Goal: Task Accomplishment & Management: Use online tool/utility

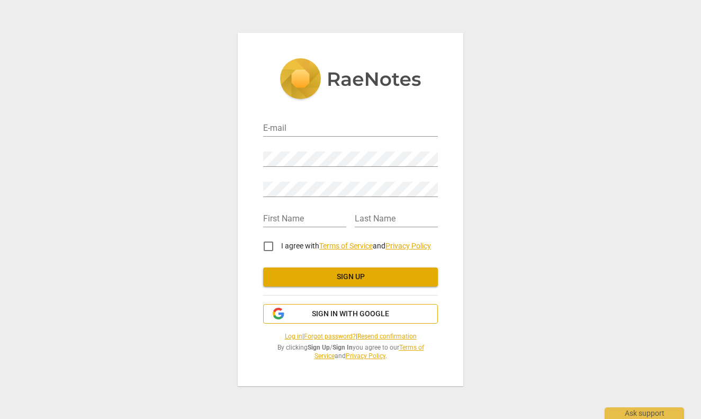
click at [354, 311] on span "Sign in with Google" at bounding box center [350, 314] width 77 height 11
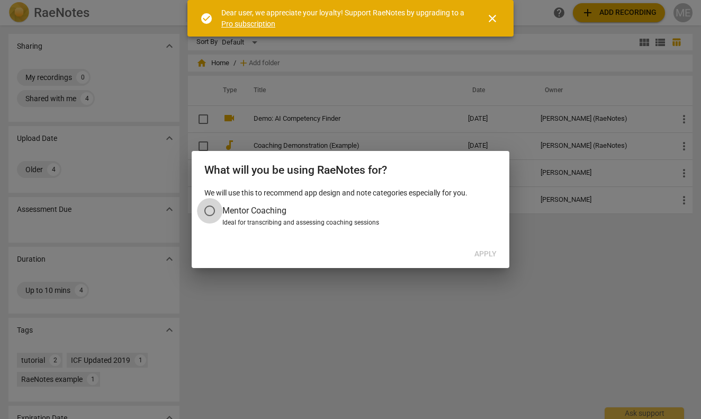
click at [212, 209] on input "Mentor Coaching" at bounding box center [209, 210] width 25 height 25
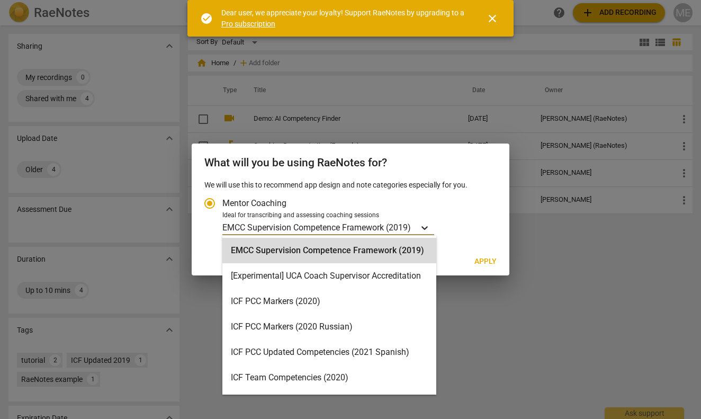
click at [424, 226] on icon "Account type" at bounding box center [424, 228] width 6 height 4
click at [0, 0] on input "Ideal for transcribing and assessing coaching sessions EMCC Supervision Compete…" at bounding box center [0, 0] width 0 height 0
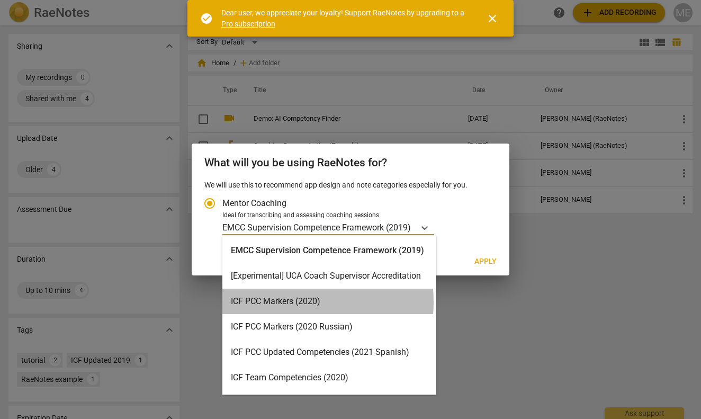
click at [280, 302] on div "ICF PCC Markers (2020)" at bounding box center [329, 300] width 214 height 25
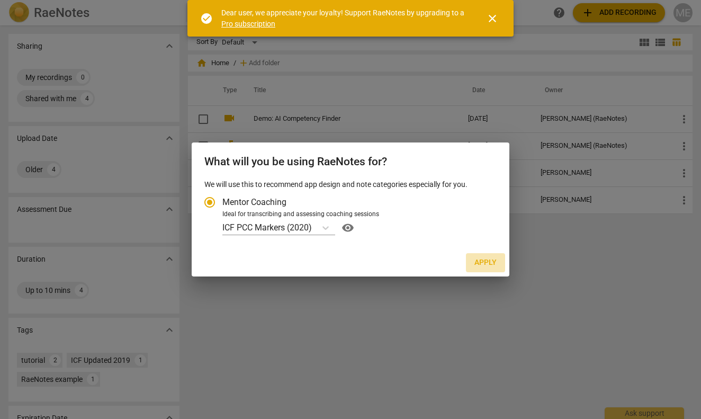
click at [476, 258] on span "Apply" at bounding box center [485, 262] width 22 height 11
radio input "false"
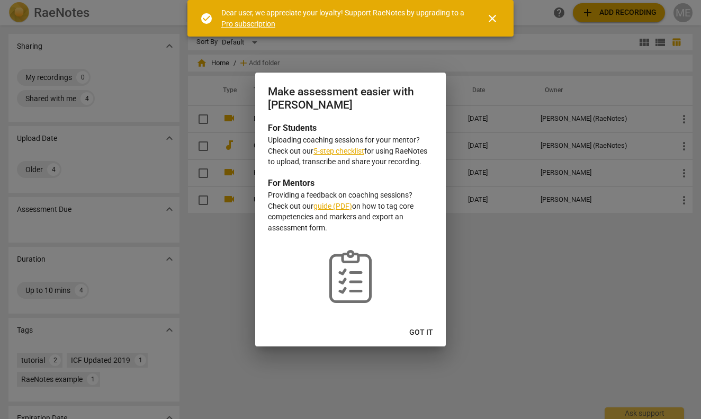
click at [420, 332] on span "Got it" at bounding box center [421, 332] width 24 height 11
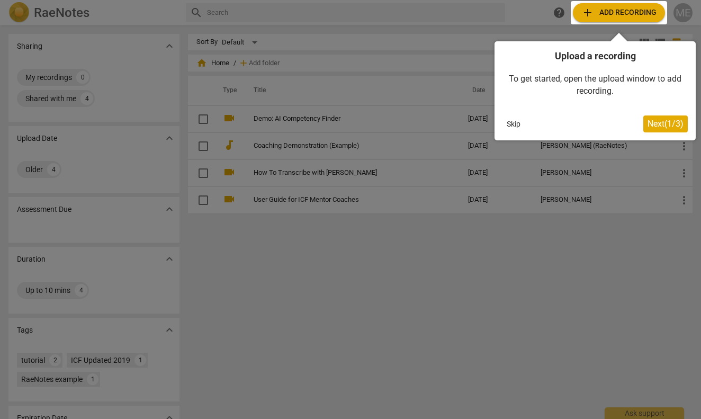
click at [668, 125] on span "Next ( 1 / 3 )" at bounding box center [665, 124] width 36 height 10
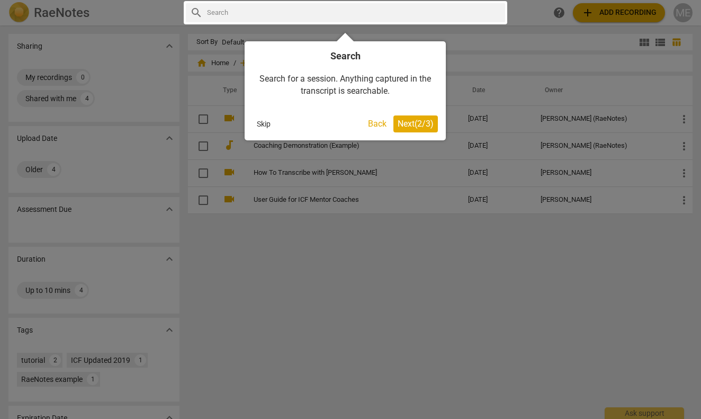
click at [405, 117] on button "Next ( 2 / 3 )" at bounding box center [415, 123] width 44 height 17
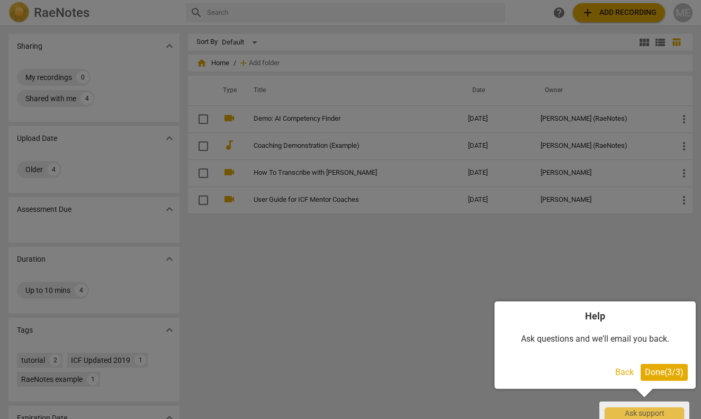
click at [669, 373] on span "Done ( 3 / 3 )" at bounding box center [664, 372] width 39 height 10
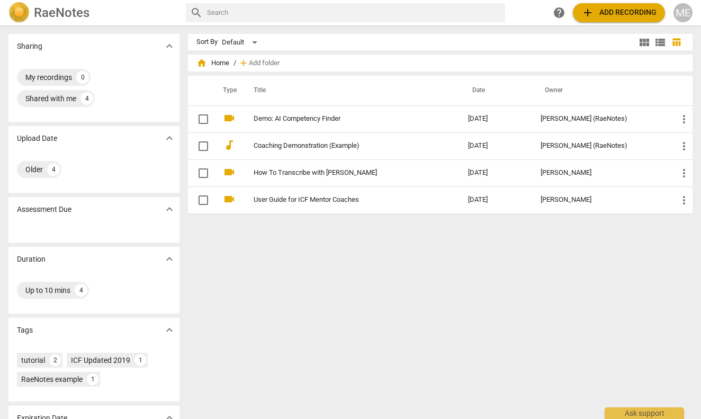
click at [618, 19] on span "add Add recording" at bounding box center [618, 12] width 75 height 13
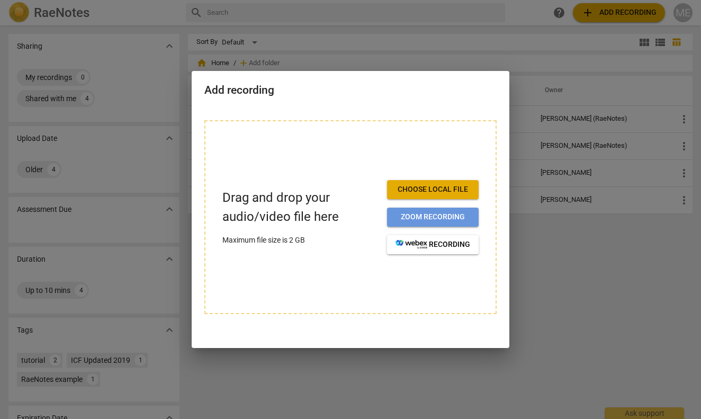
click at [455, 217] on span "Zoom recording" at bounding box center [432, 217] width 75 height 11
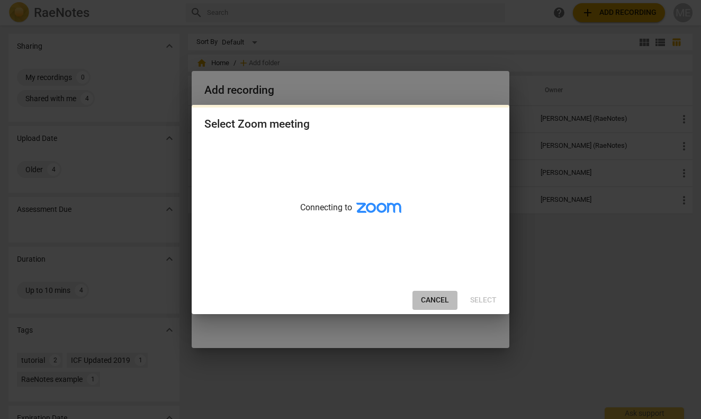
click at [437, 303] on span "Cancel" at bounding box center [435, 300] width 28 height 11
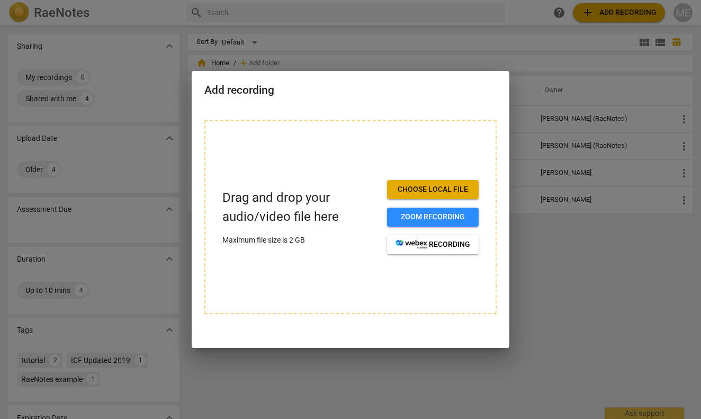
click at [441, 196] on button "Choose local file" at bounding box center [433, 189] width 92 height 19
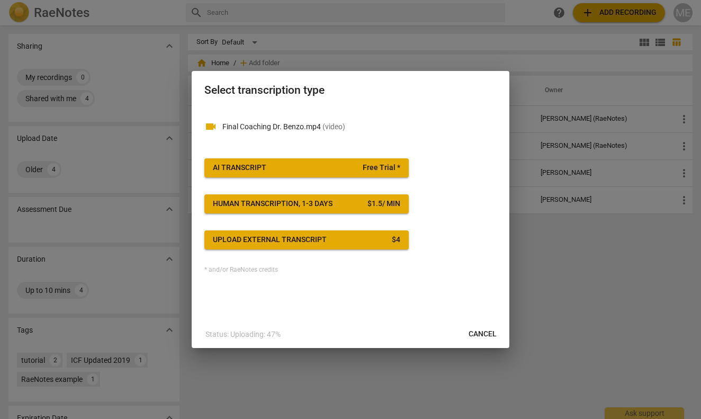
click at [306, 167] on span "AI Transcript Free Trial *" at bounding box center [306, 167] width 187 height 11
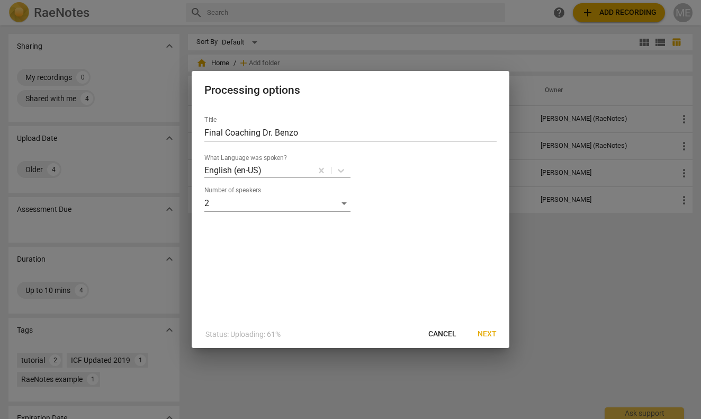
click at [479, 330] on span "Next" at bounding box center [486, 334] width 19 height 11
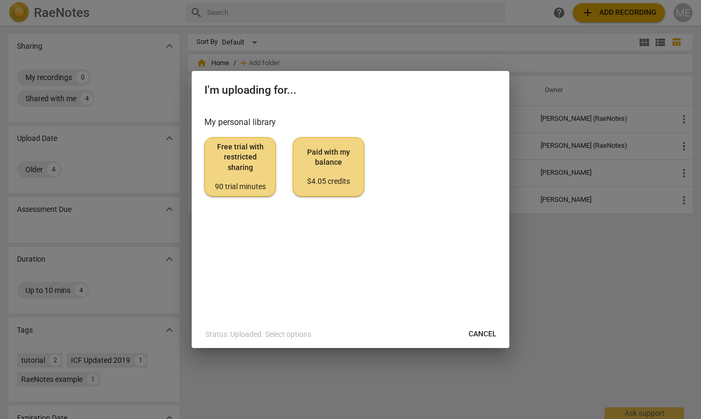
click at [342, 178] on div "$4.05 credits" at bounding box center [328, 181] width 53 height 11
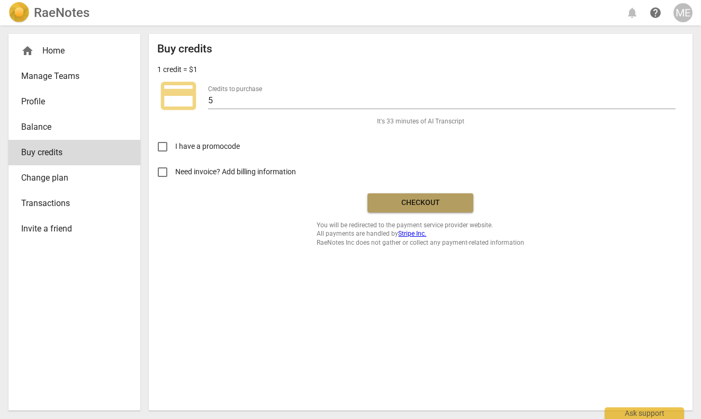
click at [419, 198] on span "Checkout" at bounding box center [420, 202] width 89 height 11
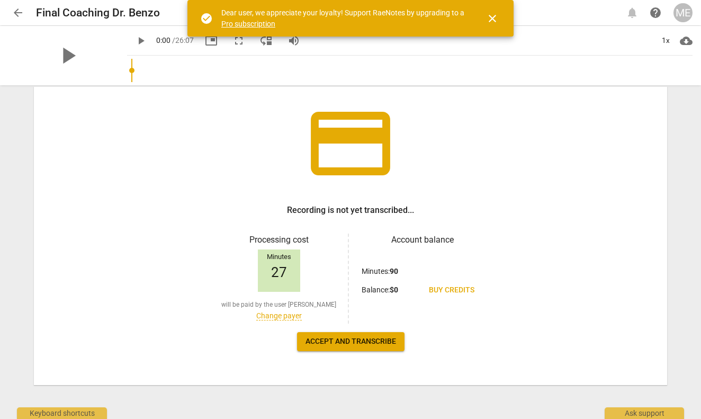
scroll to position [59, 0]
click at [329, 339] on span "Accept and transcribe" at bounding box center [350, 341] width 90 height 11
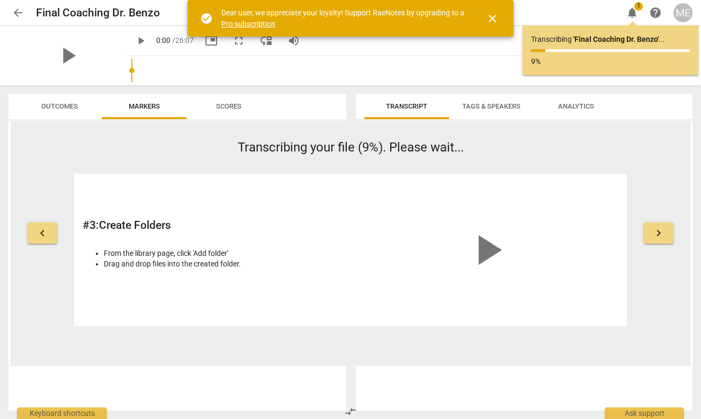
scroll to position [0, 0]
click at [496, 104] on span "Tags & Speakers" at bounding box center [491, 106] width 58 height 8
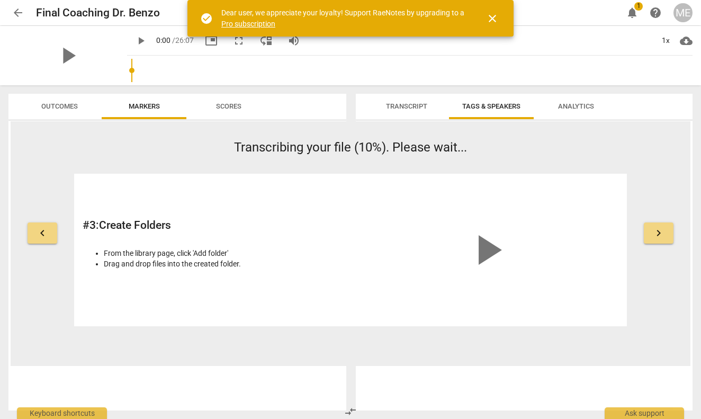
click at [407, 105] on span "Transcript" at bounding box center [406, 106] width 41 height 8
click at [500, 106] on span "Tags & Speakers" at bounding box center [491, 106] width 58 height 8
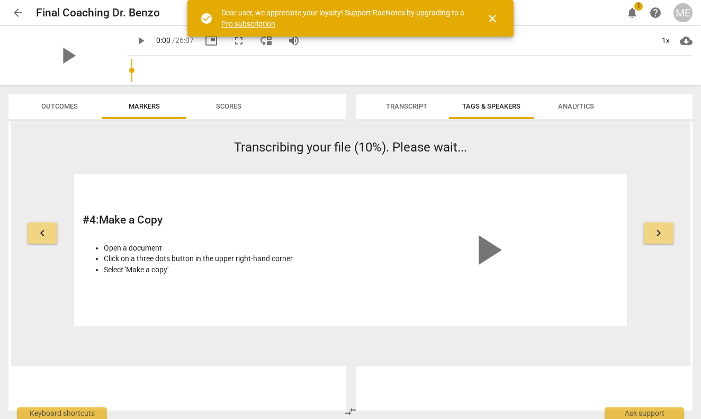
click at [68, 107] on span "Outcomes" at bounding box center [59, 106] width 37 height 8
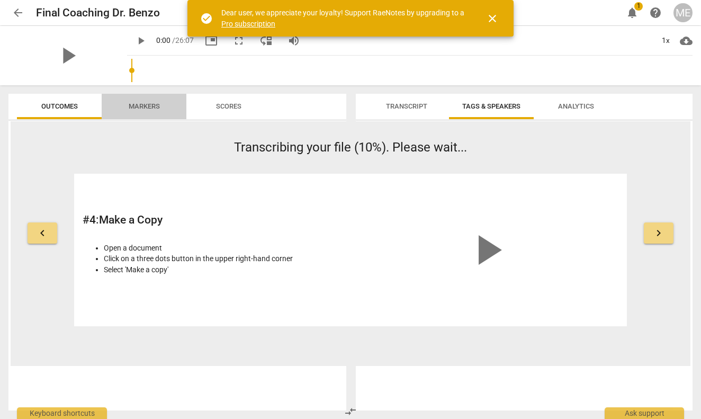
click at [138, 107] on span "Markers" at bounding box center [144, 106] width 31 height 8
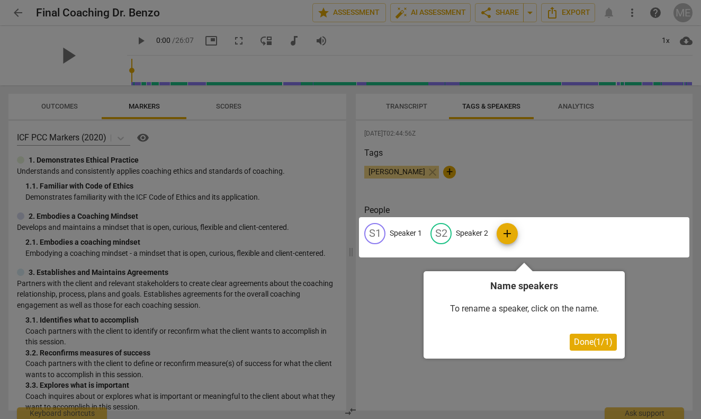
click at [592, 345] on span "Done ( 1 / 1 )" at bounding box center [593, 342] width 39 height 10
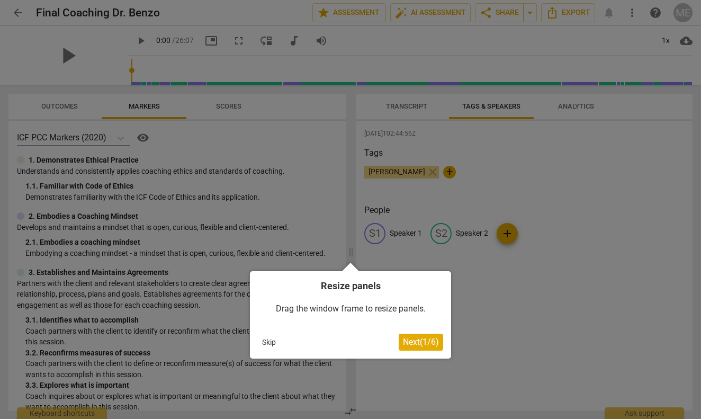
click at [413, 338] on span "Next ( 1 / 6 )" at bounding box center [421, 342] width 36 height 10
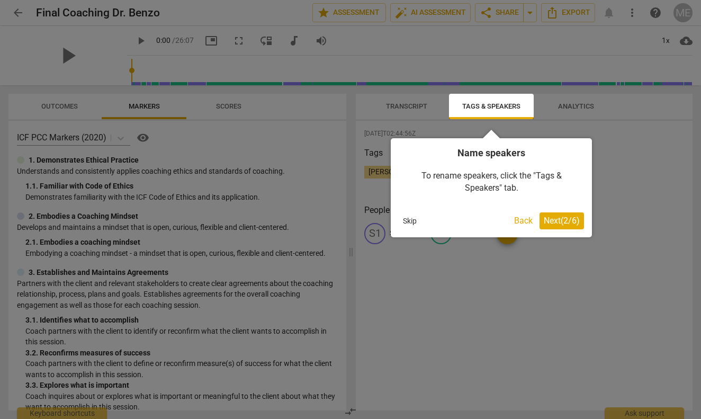
click at [566, 215] on span "Next ( 2 / 6 )" at bounding box center [561, 220] width 36 height 10
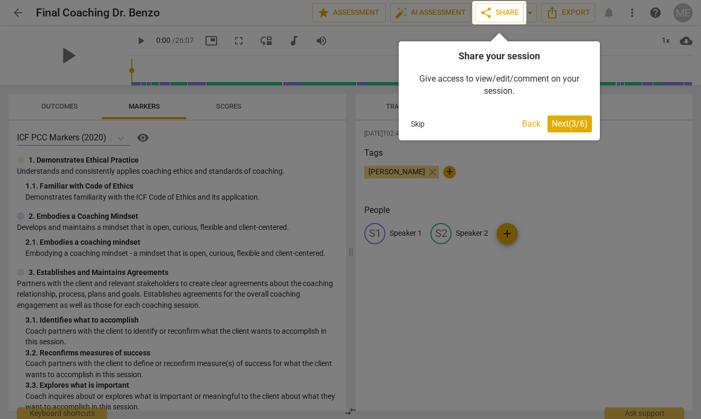
click at [570, 120] on span "Next ( 3 / 6 )" at bounding box center [569, 124] width 36 height 10
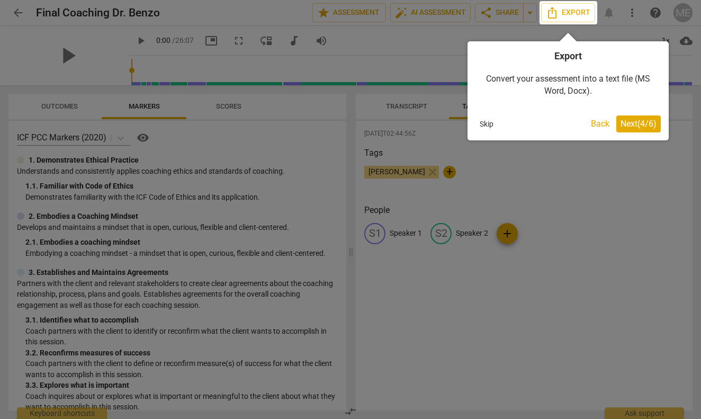
click at [627, 119] on span "Next ( 4 / 6 )" at bounding box center [638, 124] width 36 height 10
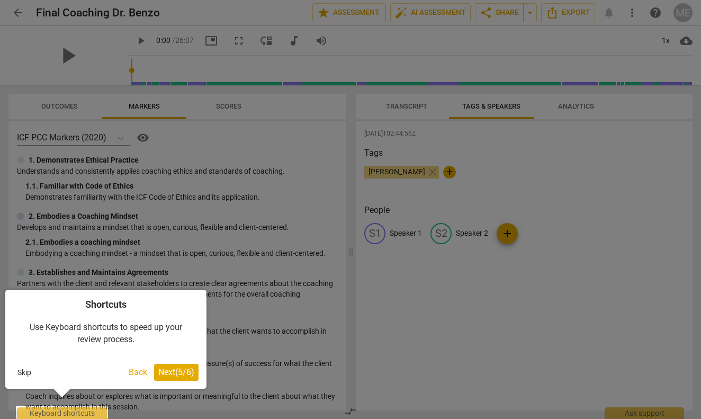
click at [169, 368] on span "Next ( 5 / 6 )" at bounding box center [176, 372] width 36 height 10
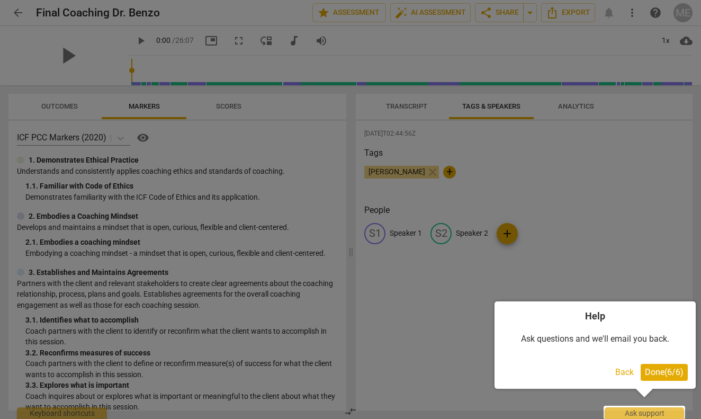
click at [653, 371] on span "Done ( 6 / 6 )" at bounding box center [664, 372] width 39 height 10
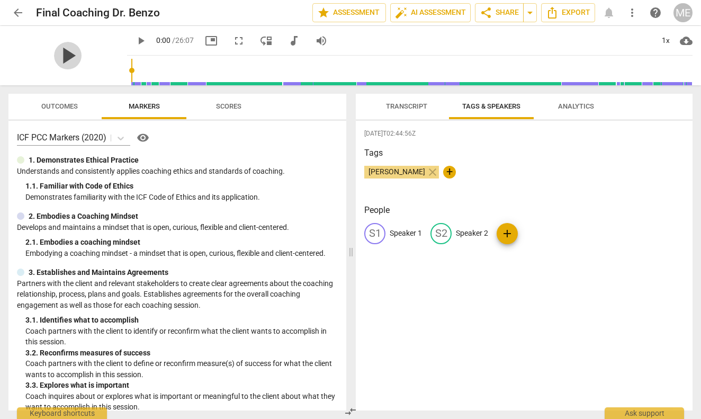
click at [64, 55] on span "play_arrow" at bounding box center [68, 56] width 28 height 28
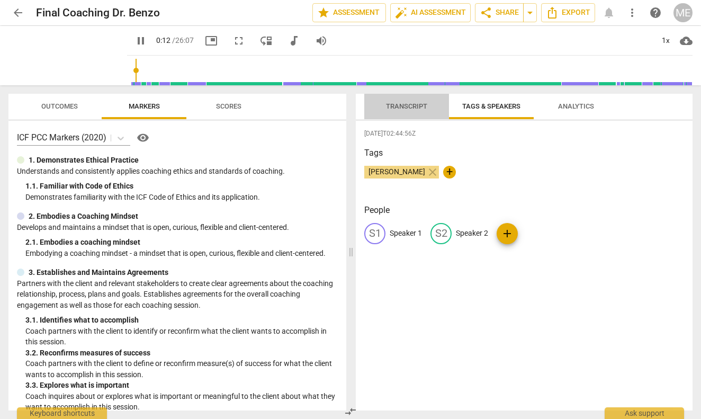
click at [412, 104] on span "Transcript" at bounding box center [406, 106] width 41 height 8
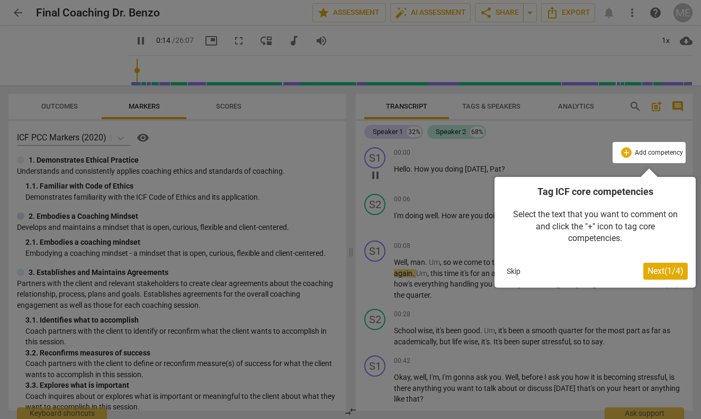
click at [658, 274] on span "Next ( 1 / 4 )" at bounding box center [665, 271] width 36 height 10
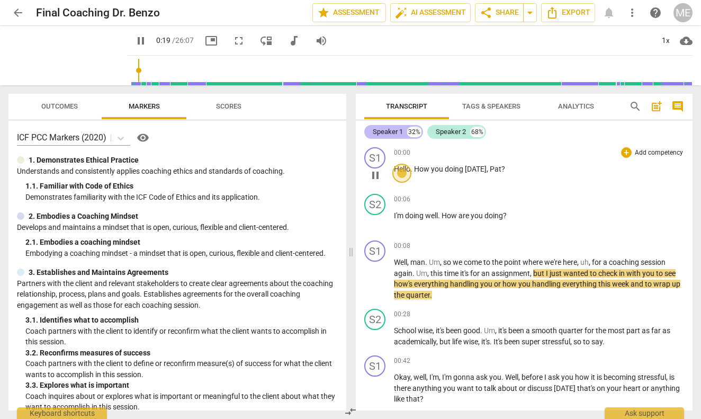
click at [382, 133] on div "Speaker 1" at bounding box center [388, 131] width 30 height 11
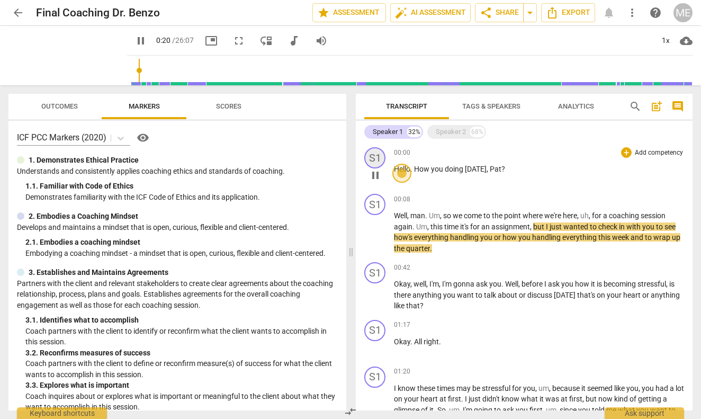
click at [373, 155] on div "S1" at bounding box center [374, 157] width 21 height 21
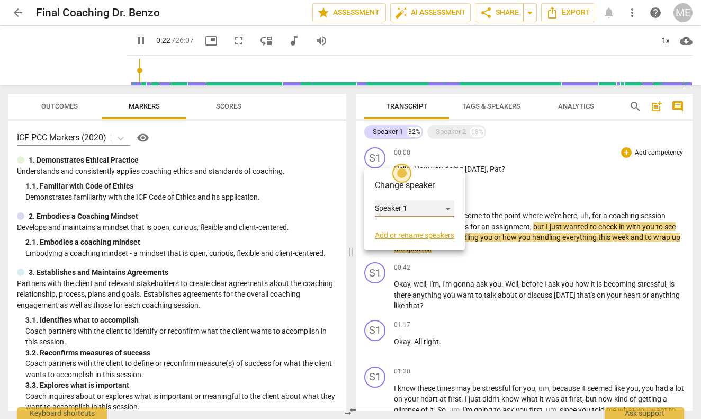
click at [414, 205] on div "Speaker 1" at bounding box center [414, 208] width 79 height 17
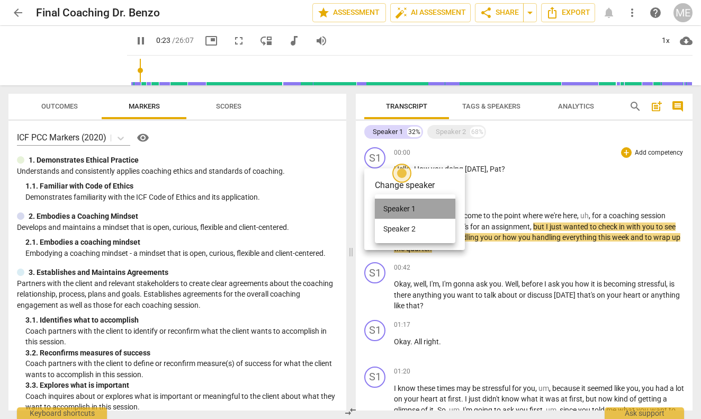
click at [414, 205] on li "Speaker 1" at bounding box center [415, 208] width 80 height 20
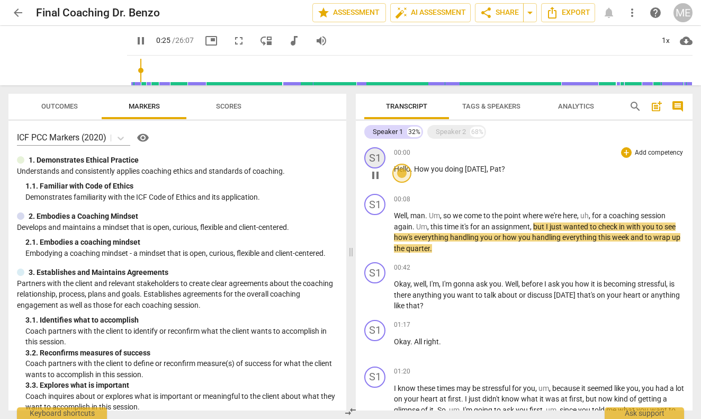
click at [374, 156] on div "S1" at bounding box center [374, 157] width 21 height 21
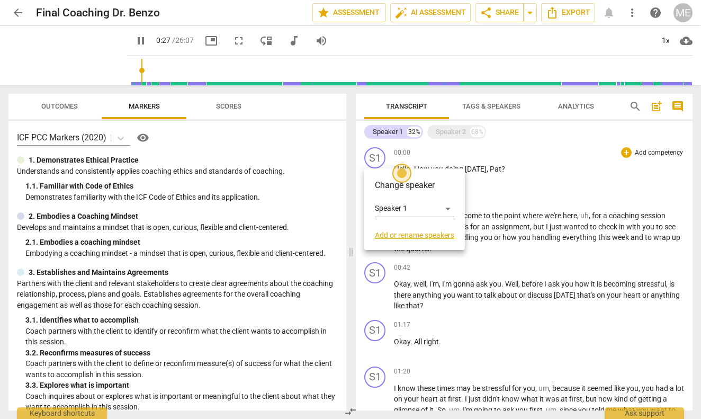
click at [399, 233] on link "Add or rename speakers" at bounding box center [414, 235] width 79 height 8
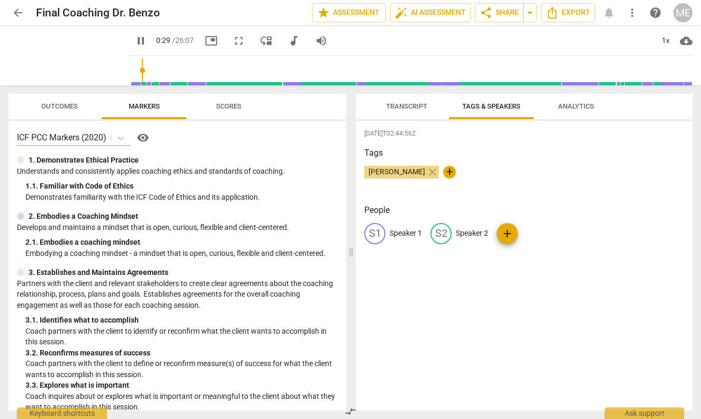
click at [399, 233] on p "Speaker 1" at bounding box center [405, 233] width 32 height 11
type input "32"
type input "M"
type input "32"
type input "Mi"
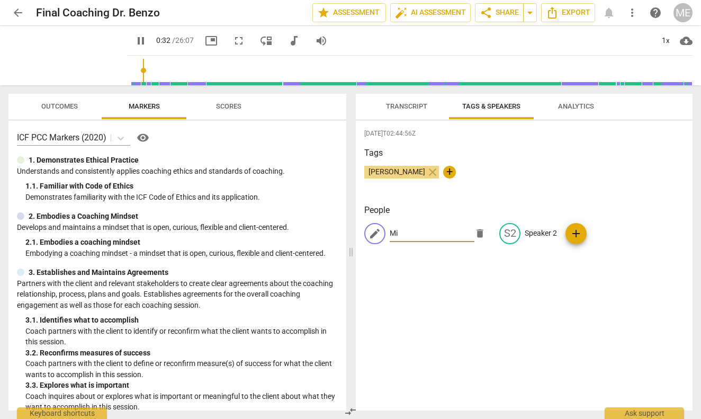
type input "33"
type input "Mic"
type input "33"
type input "Mich"
type input "33"
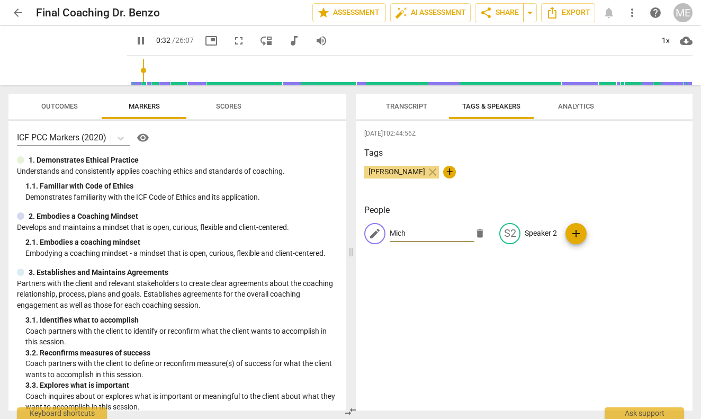
type input "Micha"
type input "34"
type input "Michae"
type input "34"
type input "[PERSON_NAME]"
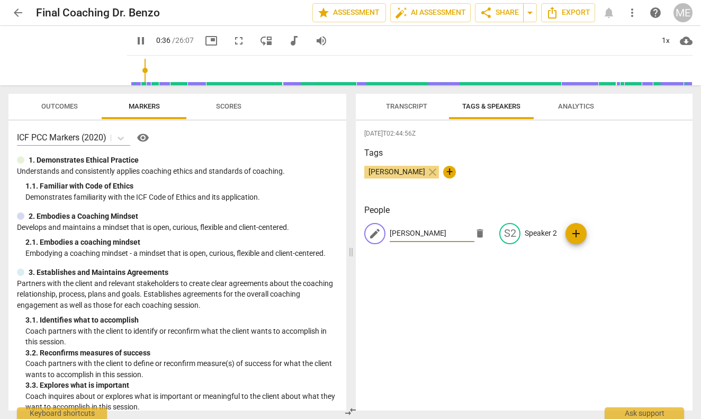
type input "37"
type input "[PERSON_NAME]"
click at [542, 232] on p "Speaker 2" at bounding box center [540, 233] width 32 height 11
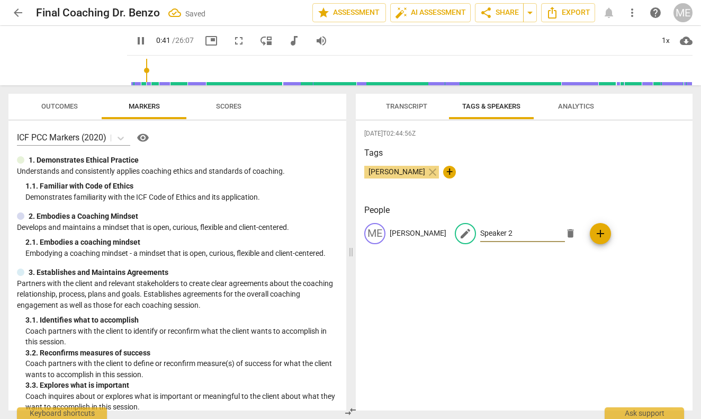
type input "42"
type input "P"
type input "42"
type input "Pa"
type input "43"
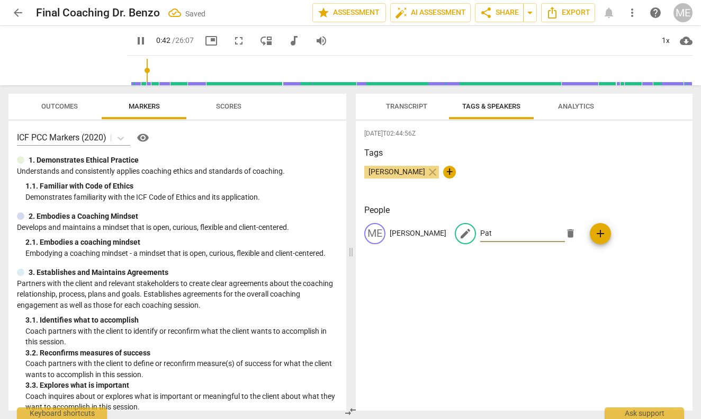
type input "Patr"
type input "44"
type input "Patri"
type input "44"
type input "Patric"
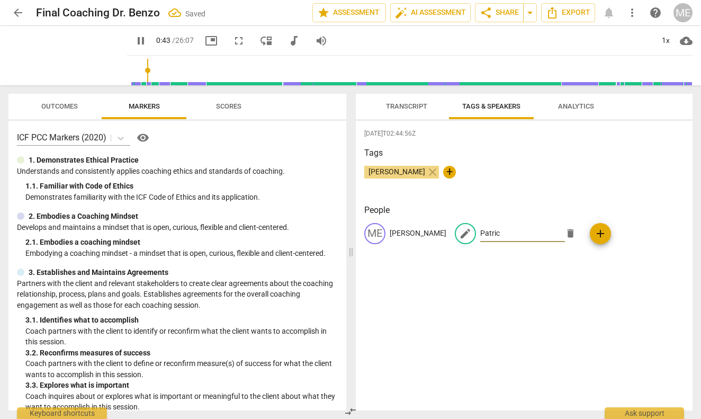
type input "44"
type input "[PERSON_NAME]"
type input "44"
type input "[PERSON_NAME]"
type input "45"
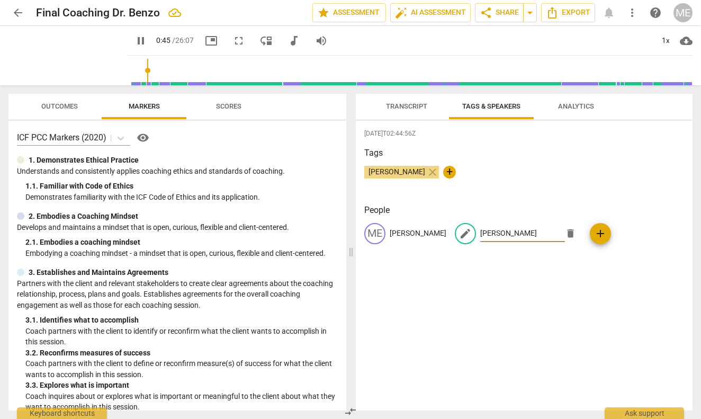
type input "[PERSON_NAME]"
type input "46"
type input "[PERSON_NAME]"
type input "47"
type input "[PERSON_NAME]"
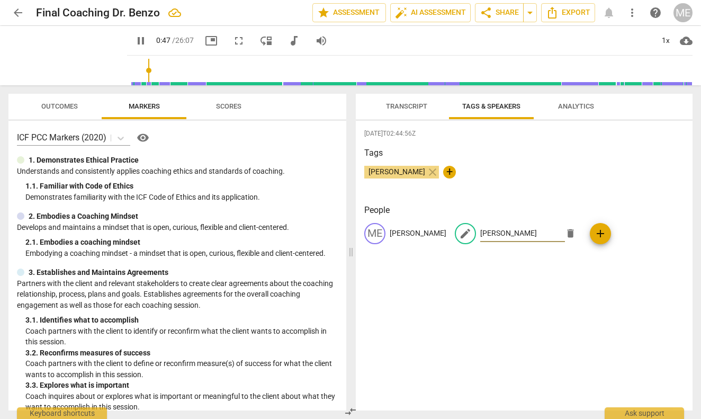
type input "47"
type input "[PERSON_NAME]"
type input "48"
type input "[PERSON_NAME]"
type input "48"
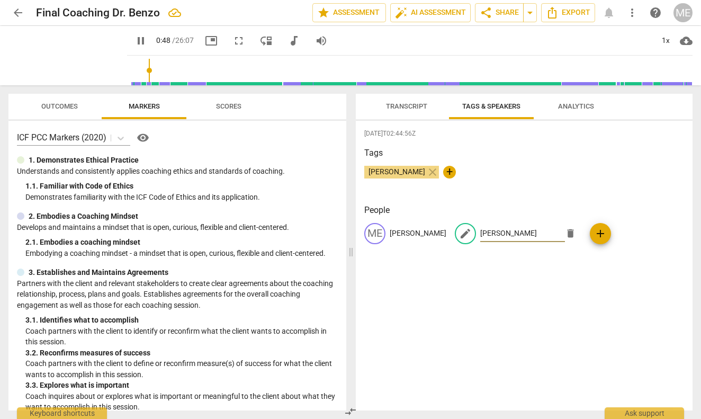
type input "[PERSON_NAME]"
type input "49"
type input "[PERSON_NAME]"
type input "51"
type input "[PERSON_NAME]"
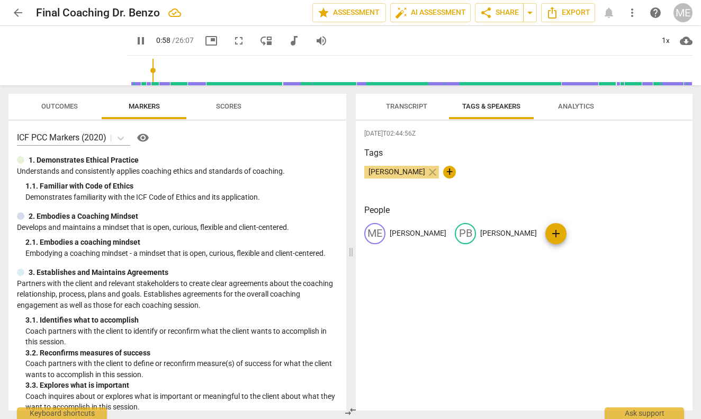
click at [581, 103] on span "Analytics" at bounding box center [576, 106] width 36 height 8
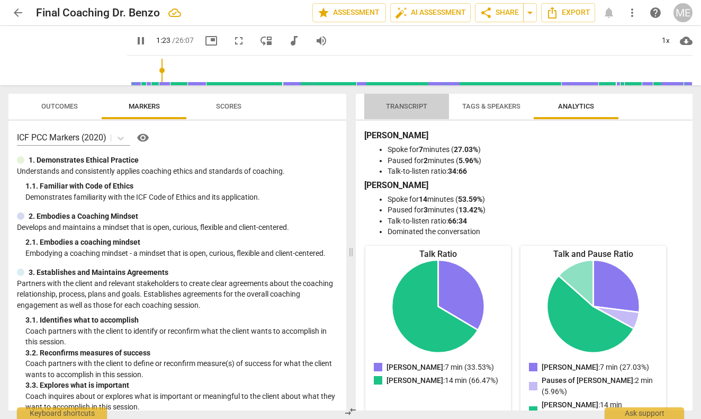
click at [402, 104] on span "Transcript" at bounding box center [406, 106] width 41 height 8
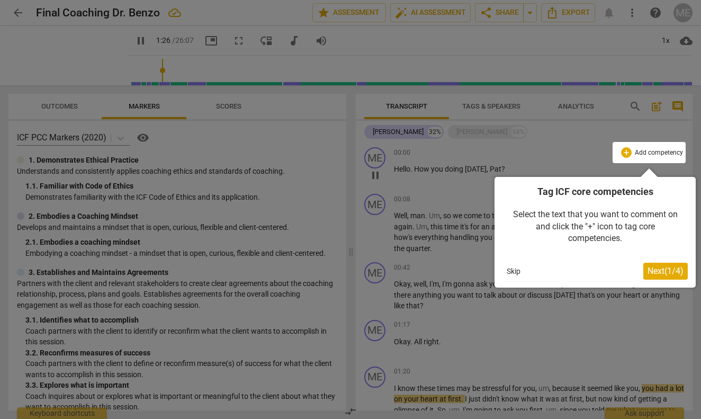
click at [655, 270] on span "Next ( 1 / 4 )" at bounding box center [665, 271] width 36 height 10
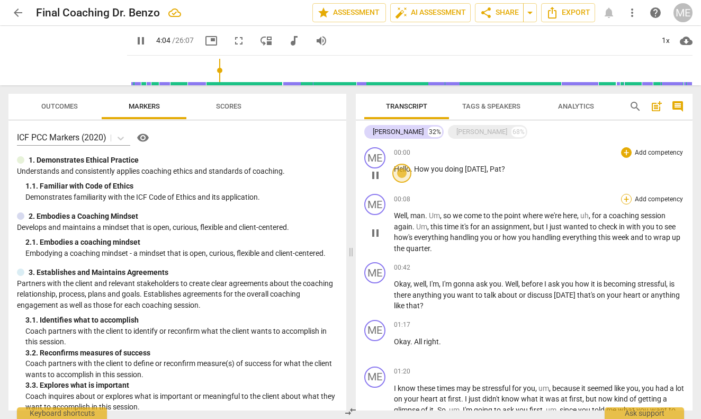
click at [624, 197] on div "+" at bounding box center [626, 199] width 11 height 11
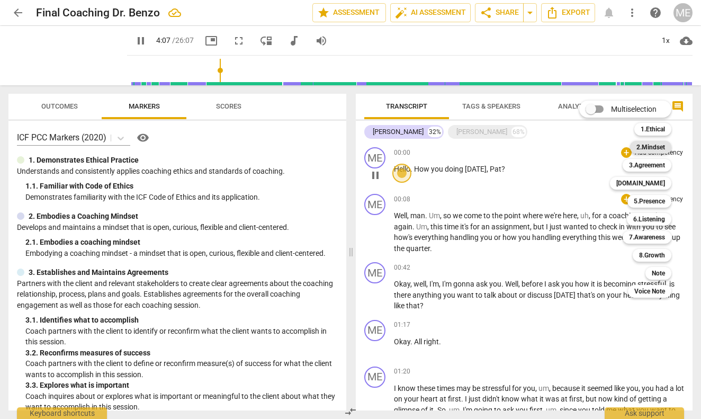
click at [656, 148] on b "2.Mindset" at bounding box center [650, 147] width 29 height 13
type input "248"
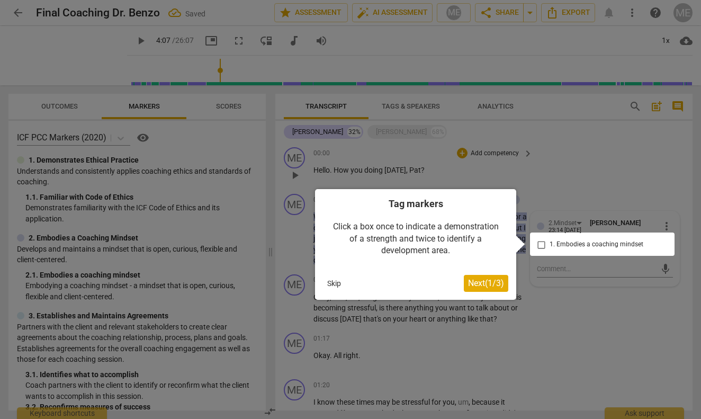
click at [482, 286] on span "Next ( 1 / 3 )" at bounding box center [486, 283] width 36 height 10
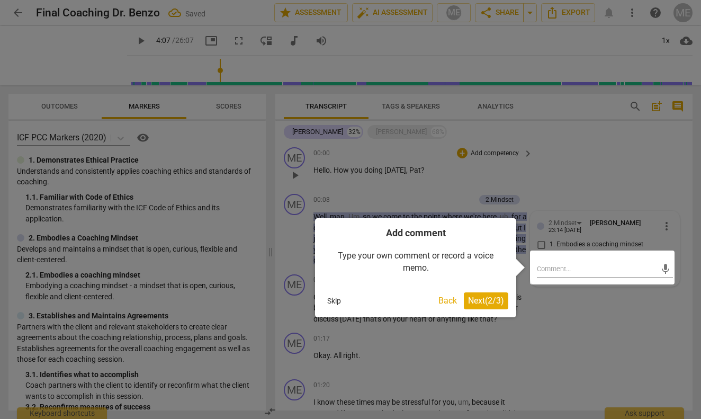
click at [478, 300] on span "Next ( 2 / 3 )" at bounding box center [486, 300] width 36 height 10
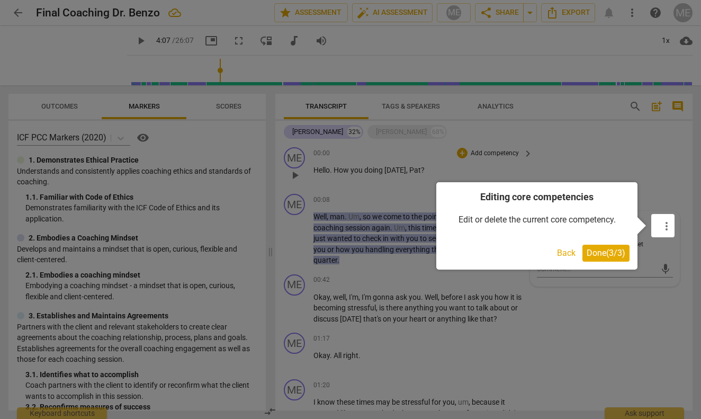
click at [600, 251] on span "Done ( 3 / 3 )" at bounding box center [605, 253] width 39 height 10
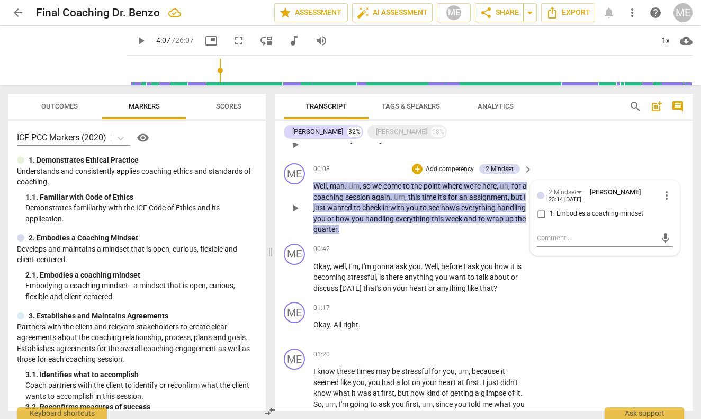
scroll to position [33, 0]
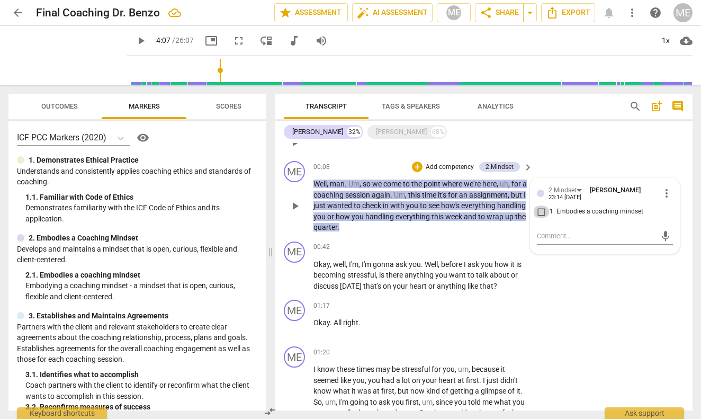
click at [540, 210] on input "1. Embodies a coaching mindset" at bounding box center [540, 211] width 17 height 13
checkbox input "true"
click at [545, 159] on div "ME play_arrow pause 00:08 + Add competency 2.Mindset keyboard_arrow_right Well …" at bounding box center [483, 197] width 417 height 80
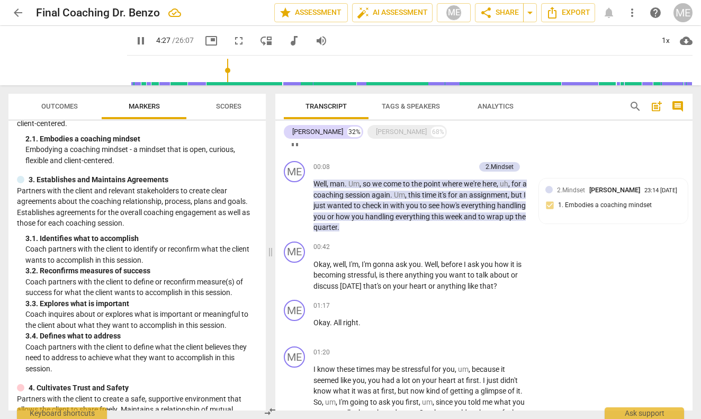
scroll to position [137, 0]
click at [460, 245] on div "+" at bounding box center [462, 247] width 11 height 11
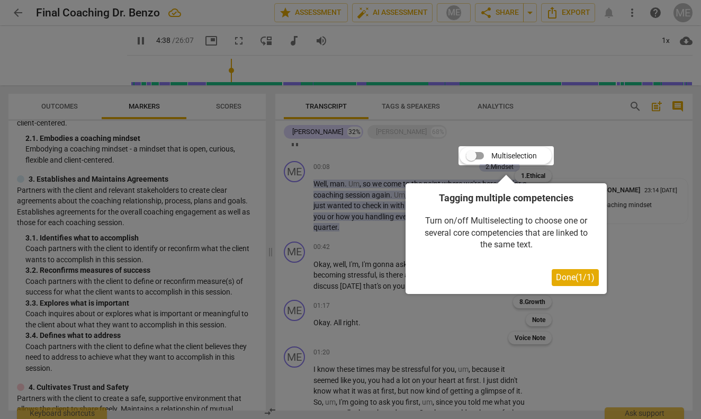
click at [569, 277] on span "Done ( 1 / 1 )" at bounding box center [575, 277] width 39 height 10
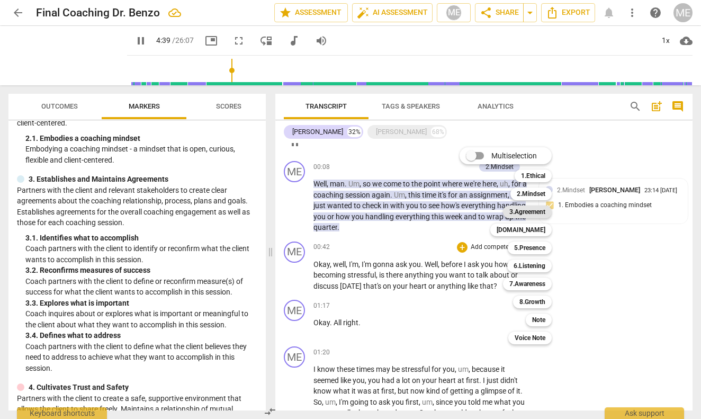
click at [528, 214] on b "3.Agreement" at bounding box center [527, 211] width 36 height 13
type input "280"
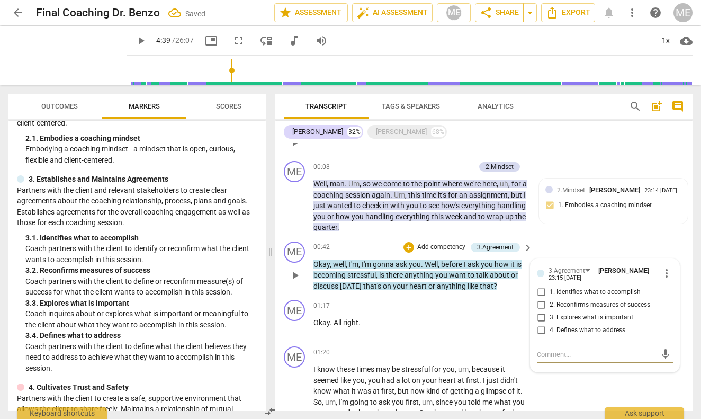
click at [540, 290] on input "1. Identifies what to accomplish" at bounding box center [540, 292] width 17 height 13
checkbox input "true"
click at [540, 318] on input "3. Explores what is important" at bounding box center [540, 317] width 17 height 13
checkbox input "true"
click at [542, 327] on input "4. Defines what to address" at bounding box center [540, 330] width 17 height 13
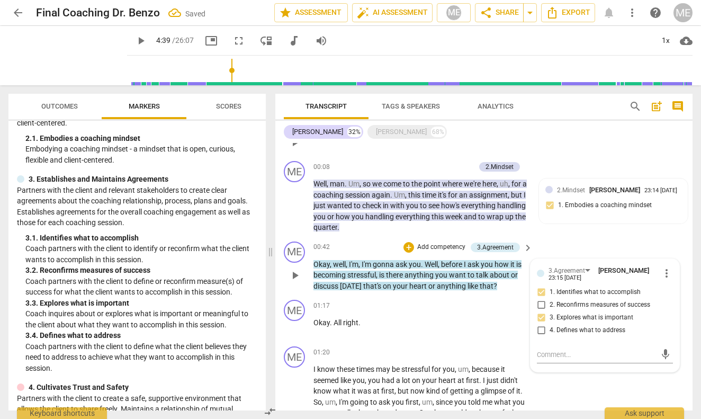
checkbox input "true"
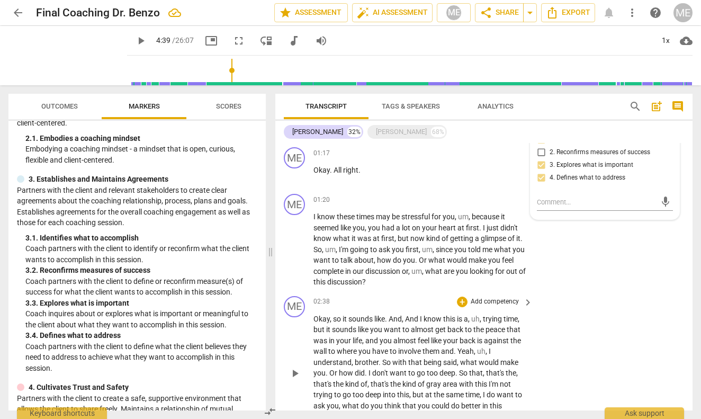
scroll to position [184, 0]
click at [295, 247] on span "play_arrow" at bounding box center [294, 250] width 13 height 13
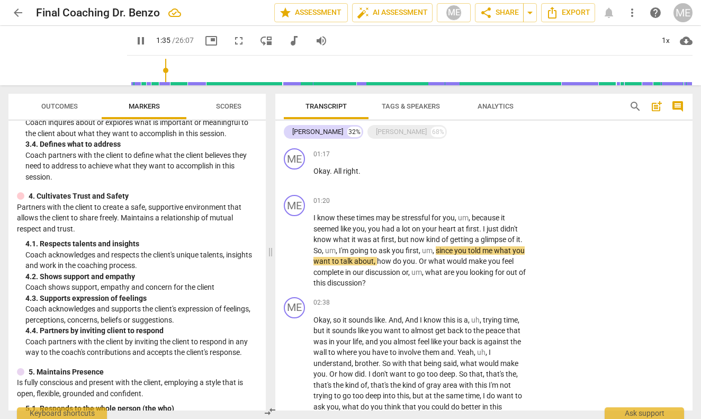
scroll to position [331, 0]
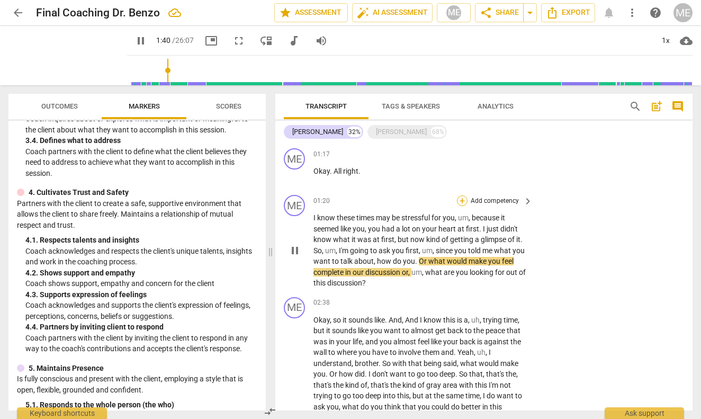
click at [460, 200] on div "+" at bounding box center [462, 200] width 11 height 11
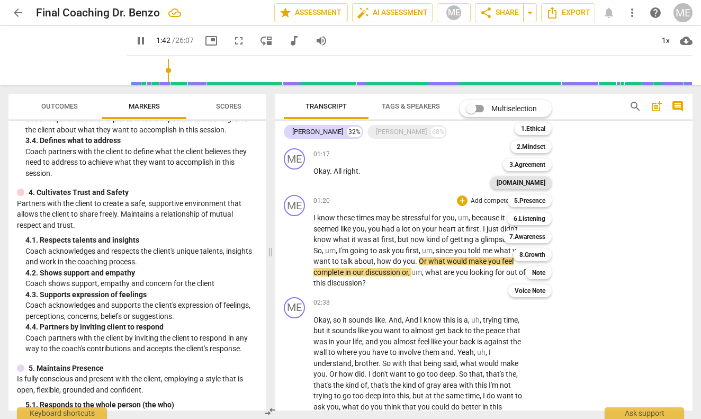
click at [543, 180] on b "[DOMAIN_NAME]" at bounding box center [520, 182] width 49 height 13
type input "103"
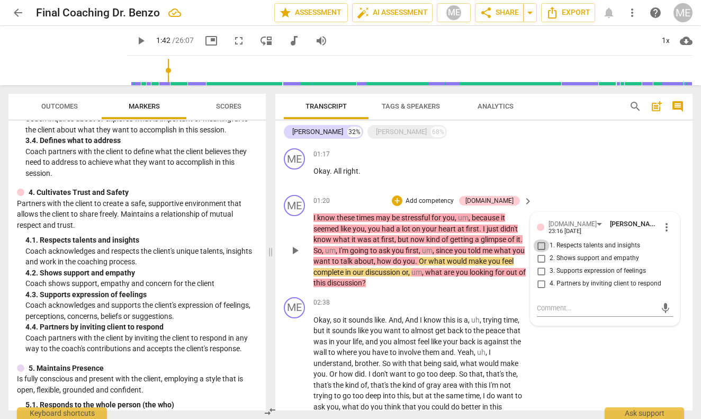
click at [543, 246] on input "1. Respects talents and insights" at bounding box center [540, 245] width 17 height 13
checkbox input "true"
click at [541, 257] on input "2. Shows support and empathy" at bounding box center [540, 258] width 17 height 13
checkbox input "true"
click at [538, 267] on input "3. Supports expression of feelings" at bounding box center [540, 271] width 17 height 13
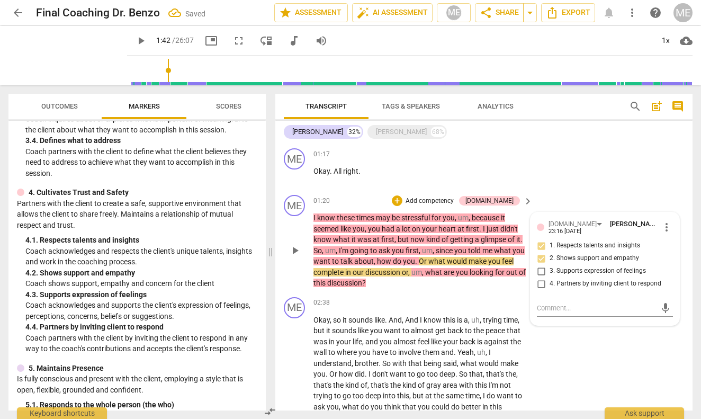
checkbox input "true"
click at [541, 283] on input "4. Partners by inviting client to respond" at bounding box center [540, 283] width 17 height 13
checkbox input "true"
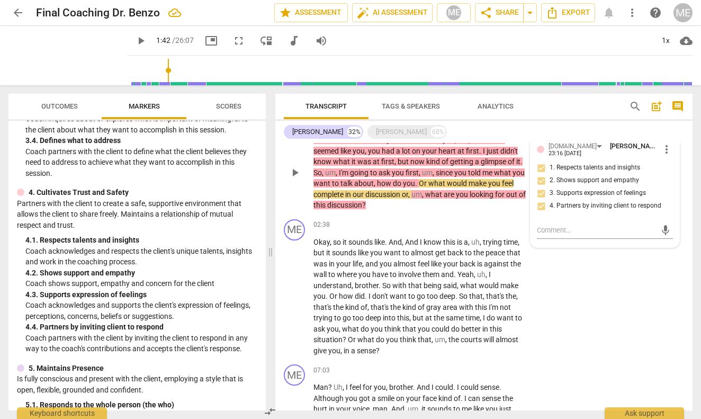
scroll to position [265, 0]
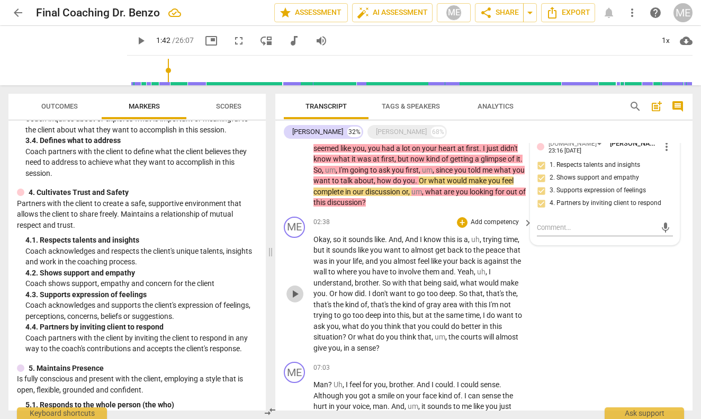
click at [297, 290] on span "play_arrow" at bounding box center [294, 293] width 13 height 13
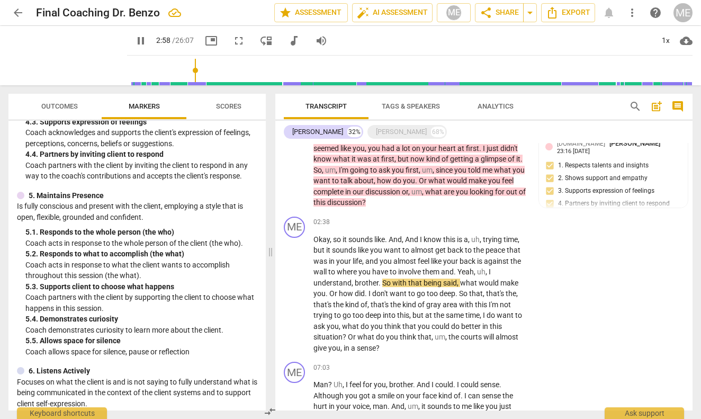
scroll to position [507, 0]
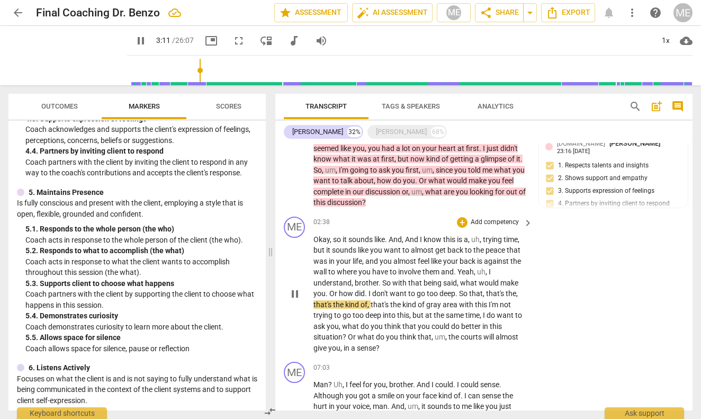
click at [497, 217] on p "Add competency" at bounding box center [494, 222] width 50 height 10
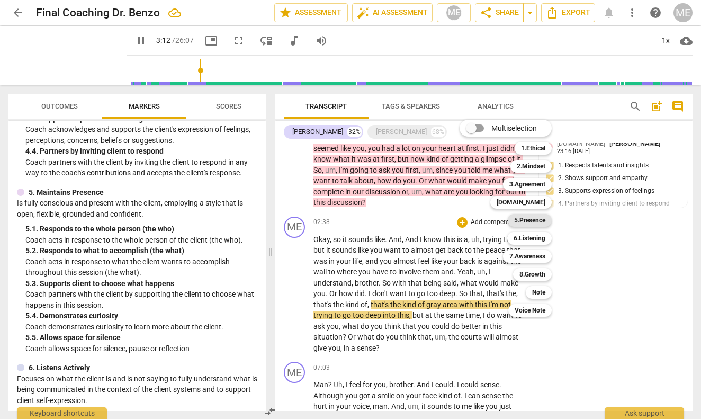
click at [528, 217] on b "5.Presence" at bounding box center [529, 220] width 31 height 13
type input "193"
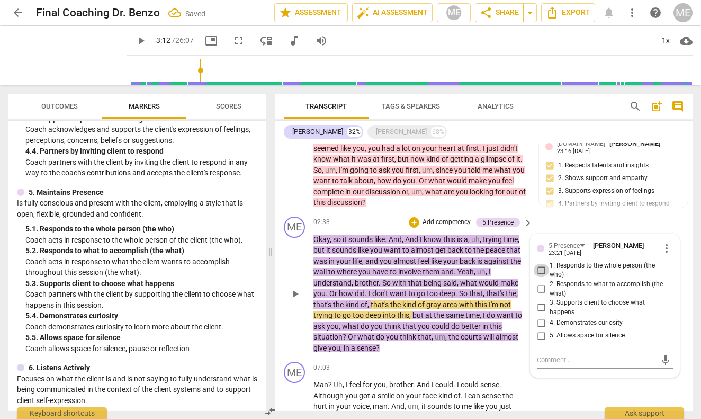
click at [542, 265] on input "1. Responds to the whole person (the who)" at bounding box center [540, 270] width 17 height 13
checkbox input "true"
click at [540, 284] on input "2. Responds to what to accomplish (the what)" at bounding box center [540, 289] width 17 height 13
checkbox input "true"
click at [541, 318] on input "4. Demonstrates curiosity" at bounding box center [540, 322] width 17 height 13
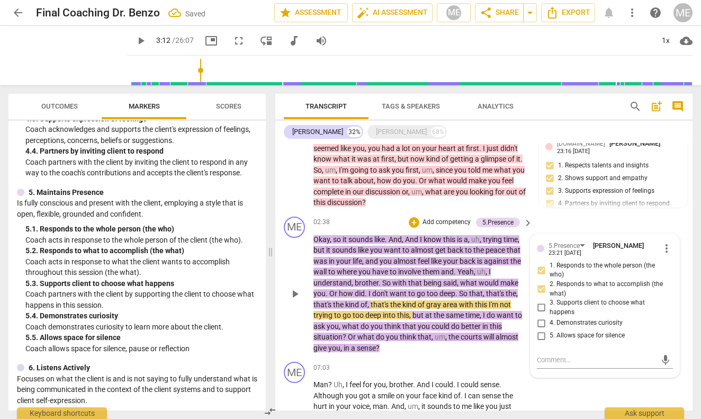
checkbox input "true"
click at [541, 329] on input "5. Allows space for silence" at bounding box center [540, 335] width 17 height 13
checkbox input "true"
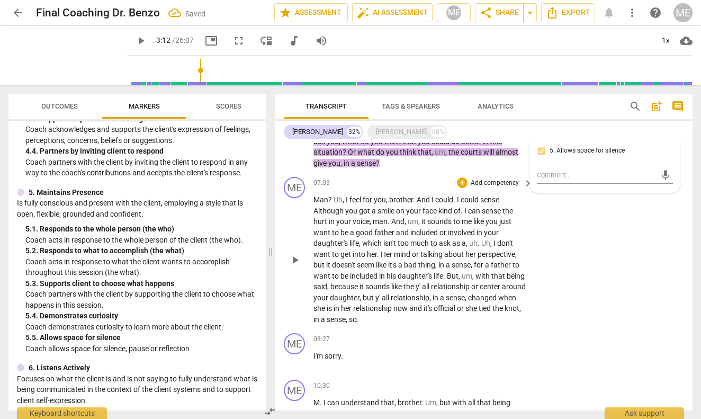
scroll to position [445, 0]
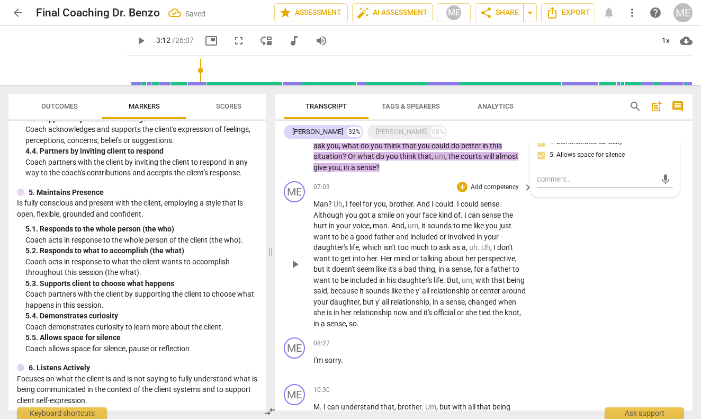
click at [296, 258] on span "play_arrow" at bounding box center [294, 264] width 13 height 13
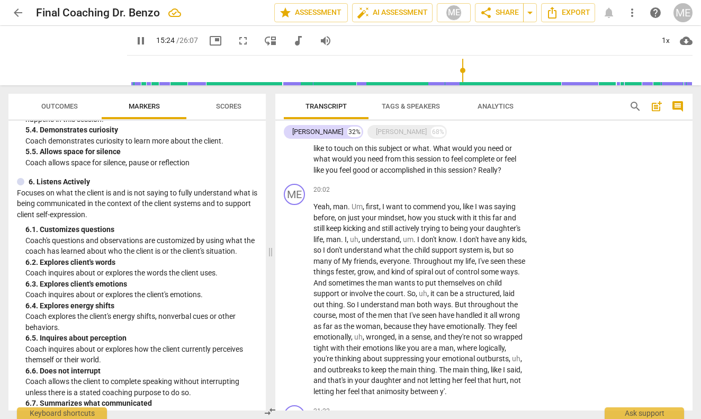
scroll to position [974, 0]
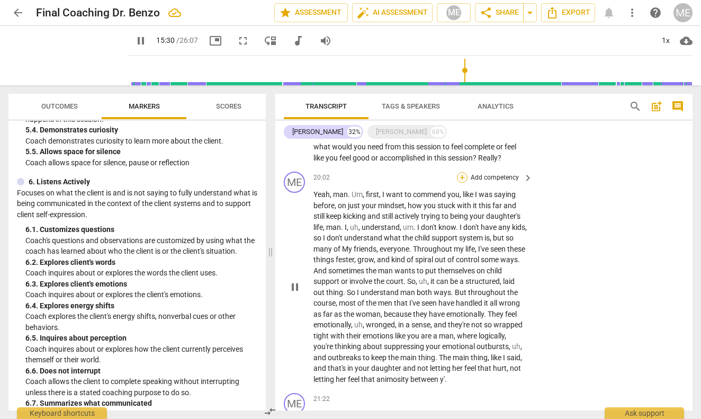
click at [462, 172] on div "+" at bounding box center [462, 177] width 11 height 11
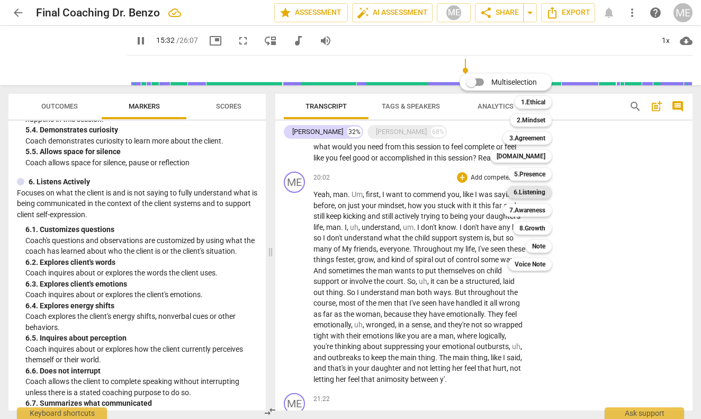
click at [540, 193] on b "6.Listening" at bounding box center [529, 192] width 32 height 13
type input "933"
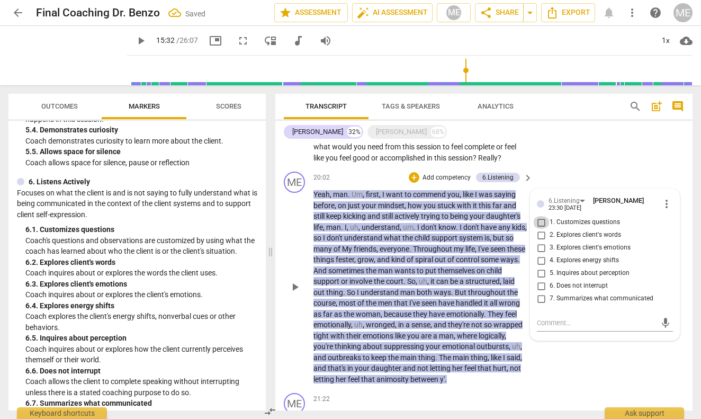
click at [541, 216] on input "1. Customizes questions" at bounding box center [540, 222] width 17 height 13
checkbox input "true"
click at [539, 229] on input "2. Explores client's words" at bounding box center [540, 235] width 17 height 13
checkbox input "true"
click at [541, 244] on input "3. Explores client's emotions" at bounding box center [540, 247] width 17 height 13
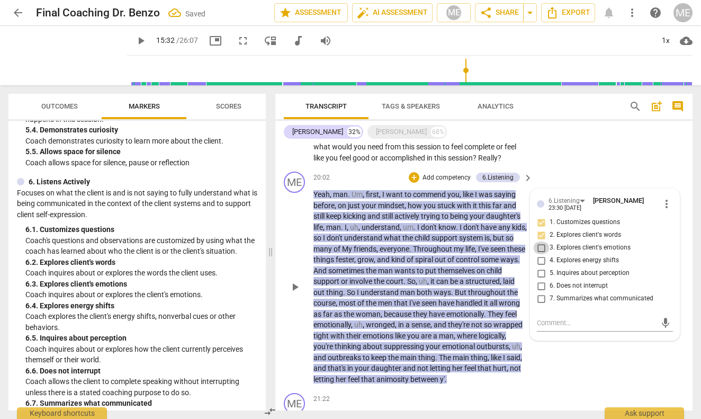
checkbox input "true"
click at [539, 257] on input "4. Explores energy shifts" at bounding box center [540, 260] width 17 height 13
checkbox input "true"
click at [539, 267] on input "5. Inquires about perception" at bounding box center [540, 273] width 17 height 13
checkbox input "true"
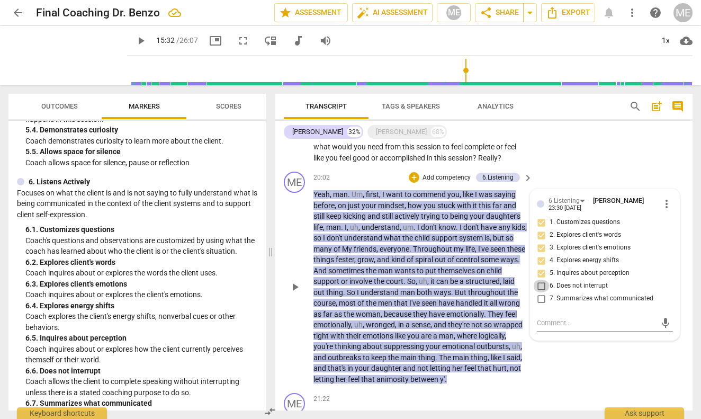
click at [539, 283] on input "6. Does not interrupt" at bounding box center [540, 285] width 17 height 13
checkbox input "true"
click at [540, 293] on input "7. Summarizes what communicated" at bounding box center [540, 298] width 17 height 13
checkbox input "true"
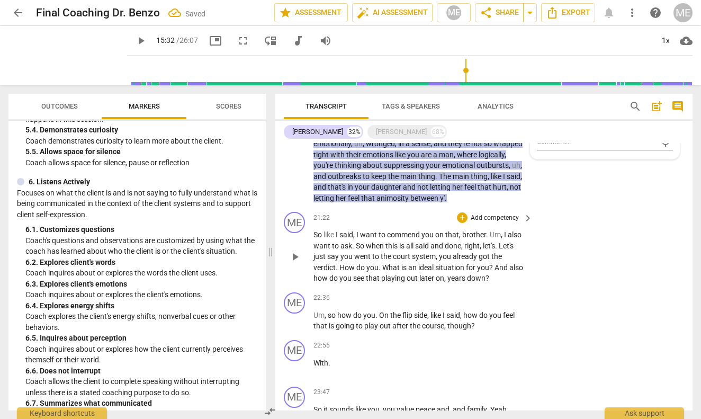
scroll to position [1186, 0]
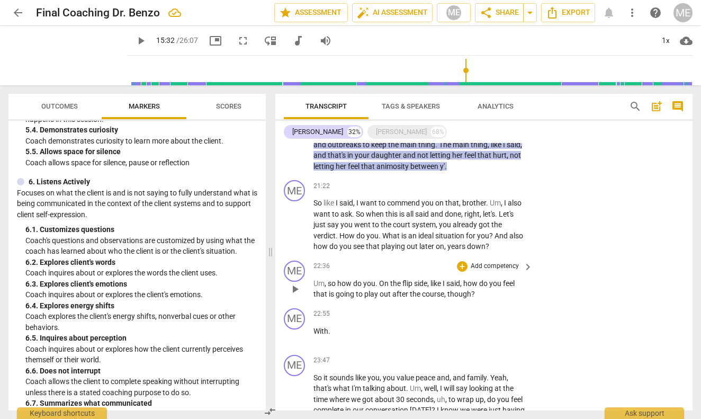
click at [296, 283] on span "play_arrow" at bounding box center [294, 289] width 13 height 13
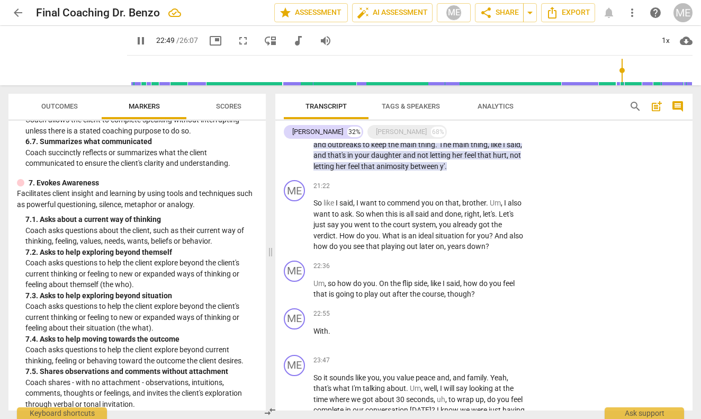
scroll to position [963, 0]
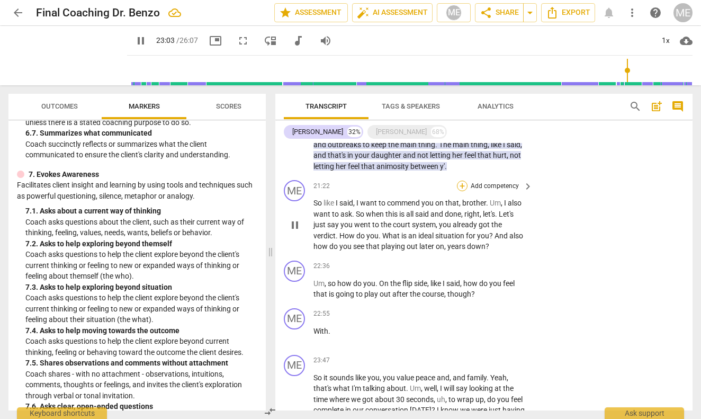
click at [463, 180] on div "+" at bounding box center [462, 185] width 11 height 11
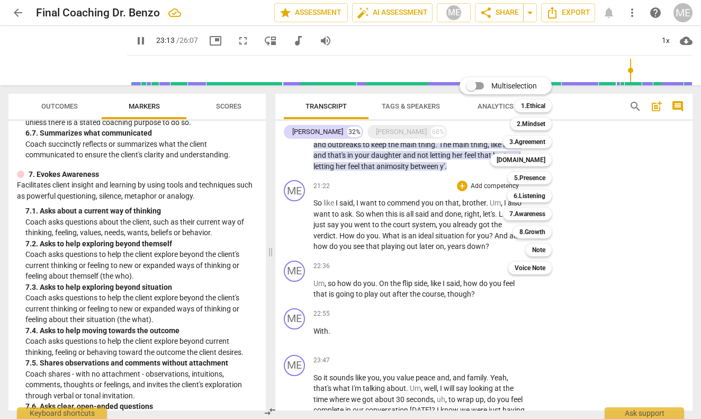
click at [538, 307] on div at bounding box center [350, 209] width 701 height 419
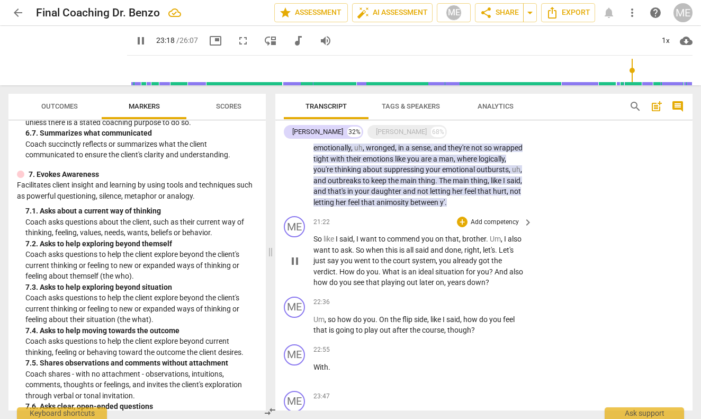
scroll to position [1160, 0]
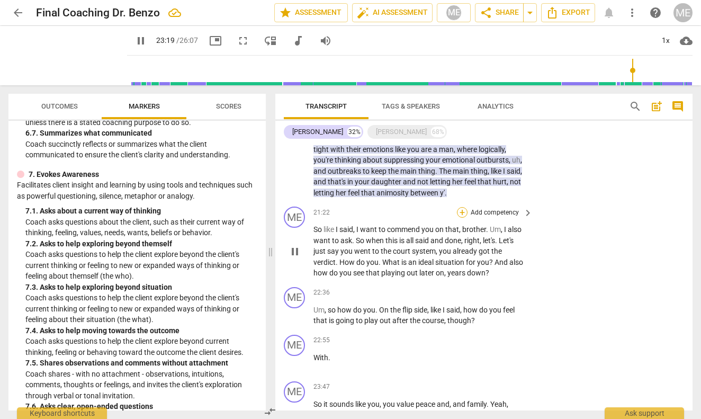
click at [461, 207] on div "+" at bounding box center [462, 212] width 11 height 11
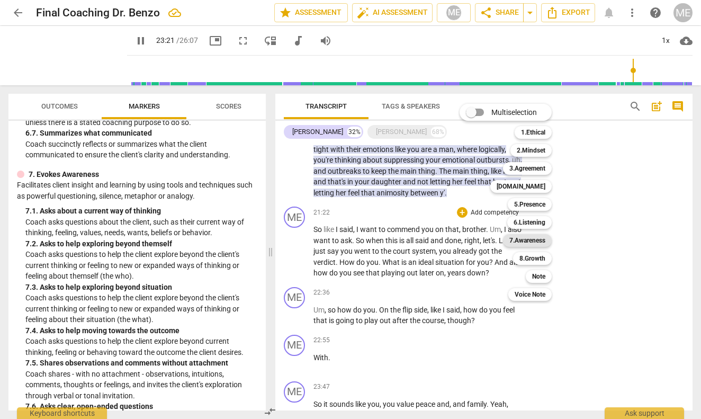
click at [533, 238] on b "7.Awareness" at bounding box center [527, 240] width 36 height 13
type input "1401"
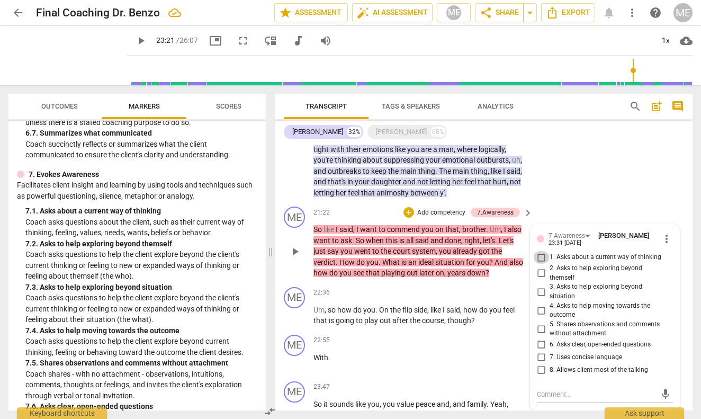
click at [536, 251] on input "1. Asks about a current way of thinking" at bounding box center [540, 257] width 17 height 13
checkbox input "true"
click at [540, 267] on input "2. Asks to help exploring beyond themself" at bounding box center [540, 273] width 17 height 13
checkbox input "true"
click at [541, 285] on input "3. Asks to help exploring beyond situation" at bounding box center [540, 291] width 17 height 13
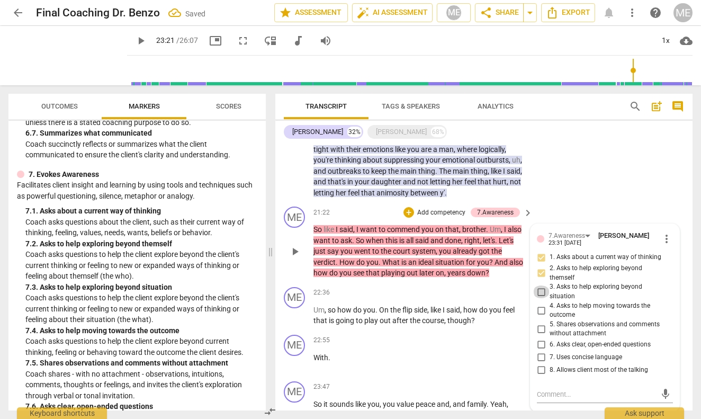
checkbox input "true"
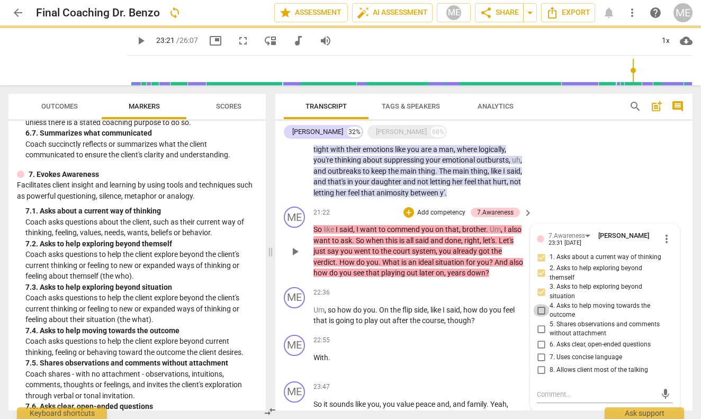
click at [539, 304] on input "4. Asks to help moving towards the outcome" at bounding box center [540, 310] width 17 height 13
checkbox input "true"
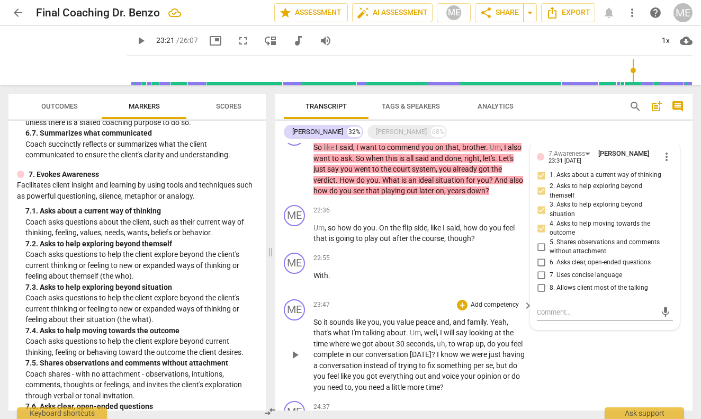
scroll to position [1248, 0]
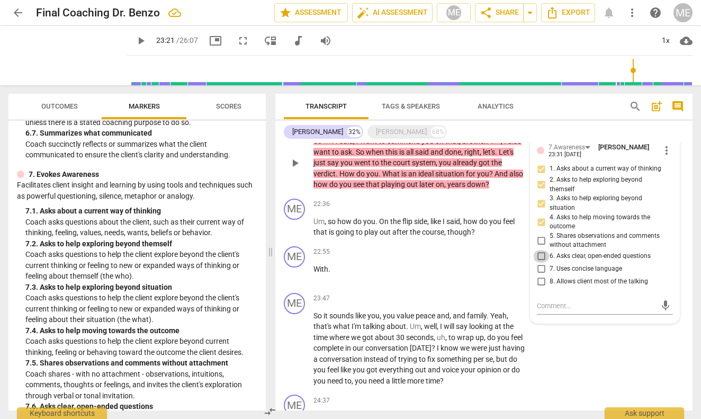
click at [540, 250] on input "6. Asks clear, open-ended questions" at bounding box center [540, 256] width 17 height 13
checkbox input "true"
click at [540, 275] on input "8. Allows client most of the talking" at bounding box center [540, 281] width 17 height 13
checkbox input "true"
click at [292, 342] on span "play_arrow" at bounding box center [294, 348] width 13 height 13
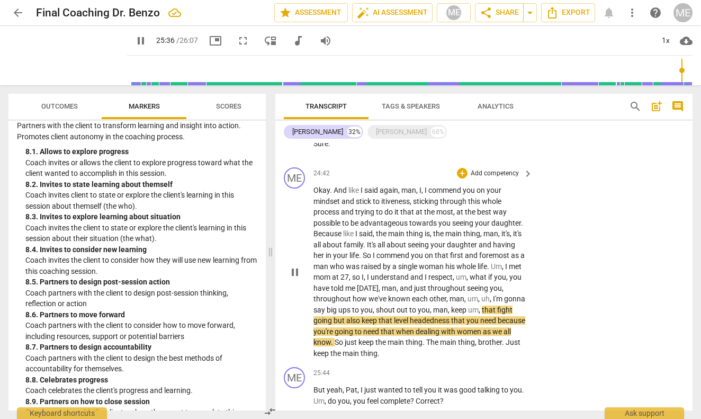
scroll to position [1508, 0]
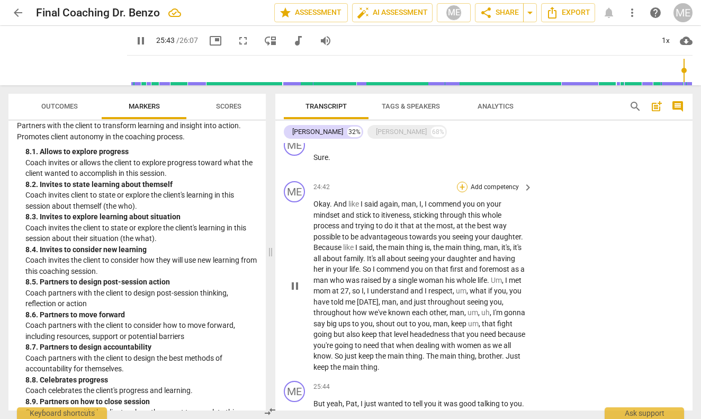
click at [460, 182] on div "+" at bounding box center [462, 187] width 11 height 11
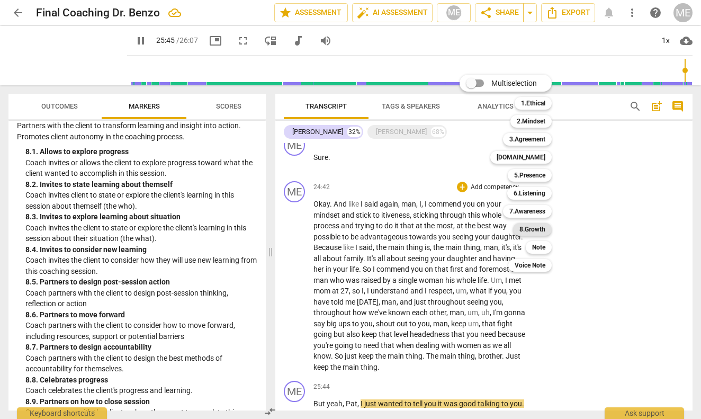
click at [533, 230] on b "8.Growth" at bounding box center [532, 229] width 26 height 13
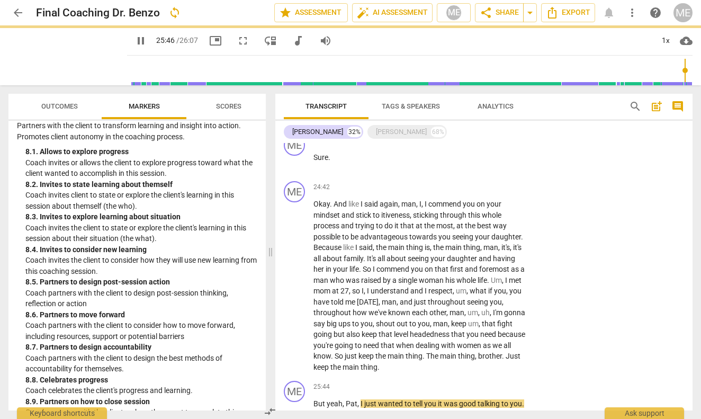
type input "1546"
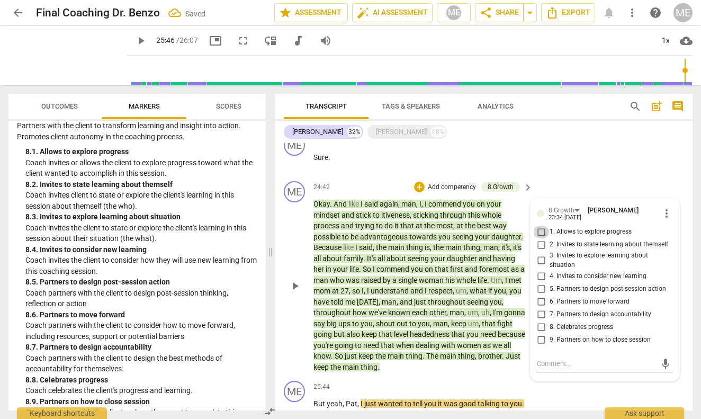
click at [540, 225] on input "1. Allows to explore progress" at bounding box center [540, 231] width 17 height 13
checkbox input "true"
click at [540, 238] on input "2. Invites to state learning about themself" at bounding box center [540, 244] width 17 height 13
checkbox input "true"
click at [540, 295] on input "6. Partners to move forward" at bounding box center [540, 301] width 17 height 13
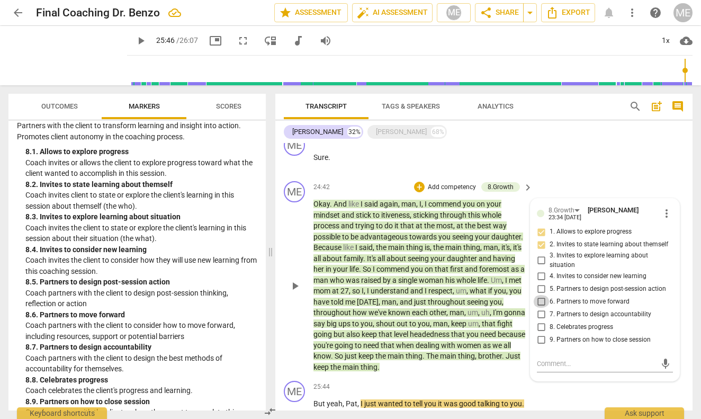
checkbox input "true"
click at [539, 320] on input "8. Celebrates progress" at bounding box center [540, 326] width 17 height 13
checkbox input "true"
click at [539, 333] on input "9. Partners on how to close session" at bounding box center [540, 339] width 17 height 13
checkbox input "true"
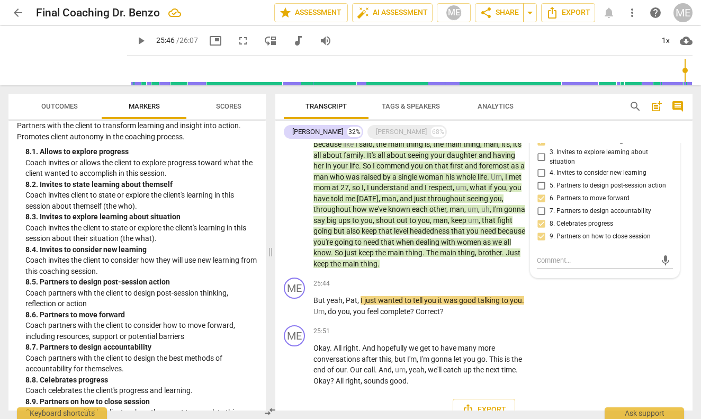
scroll to position [1611, 0]
click at [476, 404] on span "Export" at bounding box center [483, 410] width 44 height 13
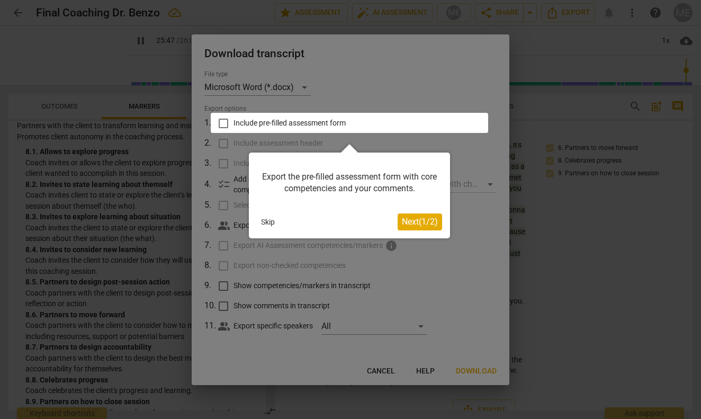
click at [415, 228] on button "Next ( 1 / 2 )" at bounding box center [419, 221] width 44 height 17
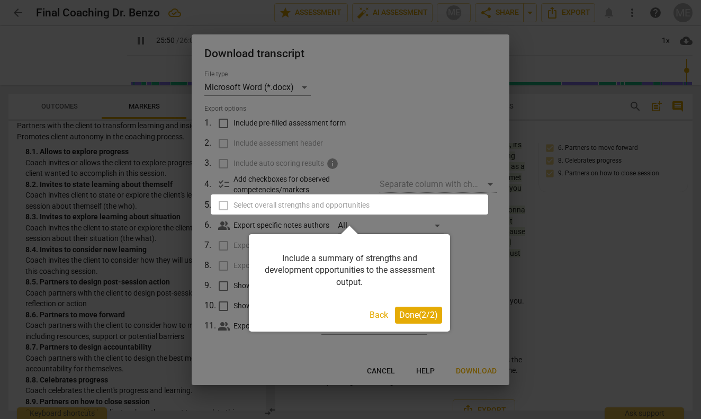
click at [417, 314] on span "Done ( 2 / 2 )" at bounding box center [418, 315] width 39 height 10
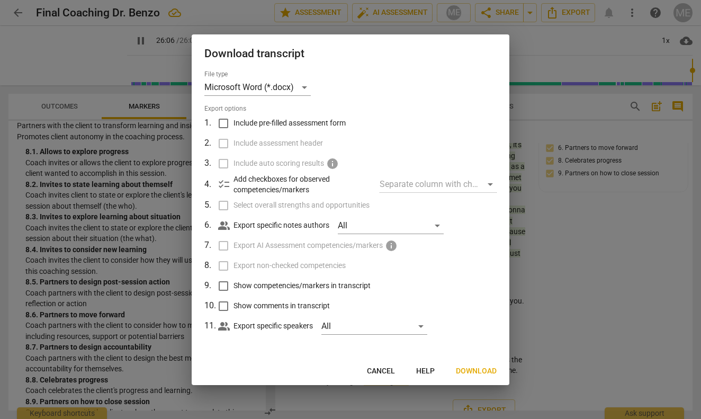
click at [224, 144] on label "Include assessment header" at bounding box center [349, 143] width 277 height 20
type input "1567"
click at [469, 367] on span "Download" at bounding box center [476, 371] width 41 height 11
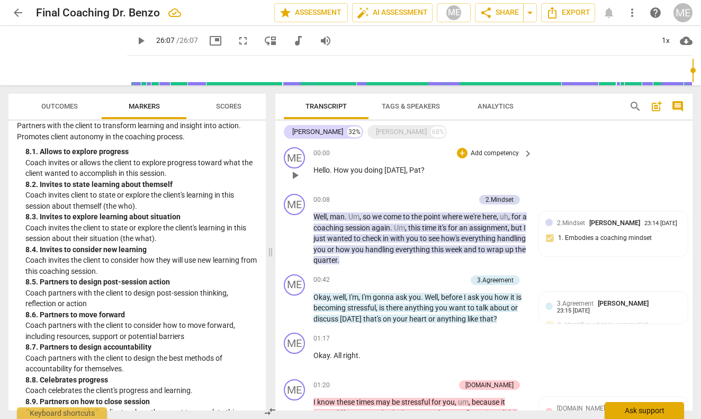
scroll to position [0, 0]
